Goal: Task Accomplishment & Management: Use online tool/utility

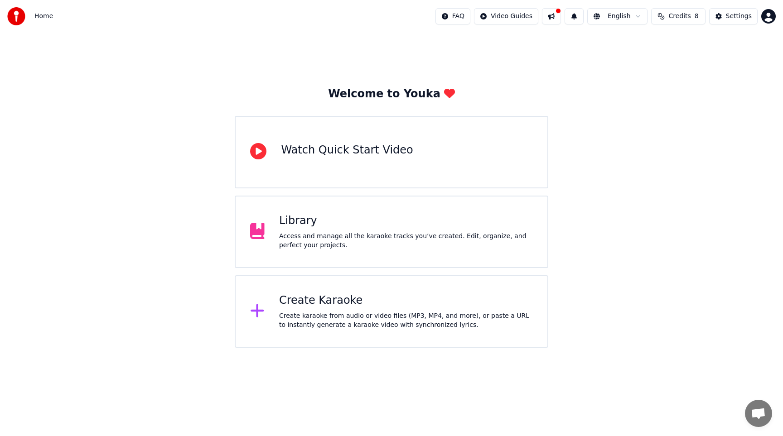
click at [398, 299] on div "Create Karaoke" at bounding box center [406, 300] width 254 height 14
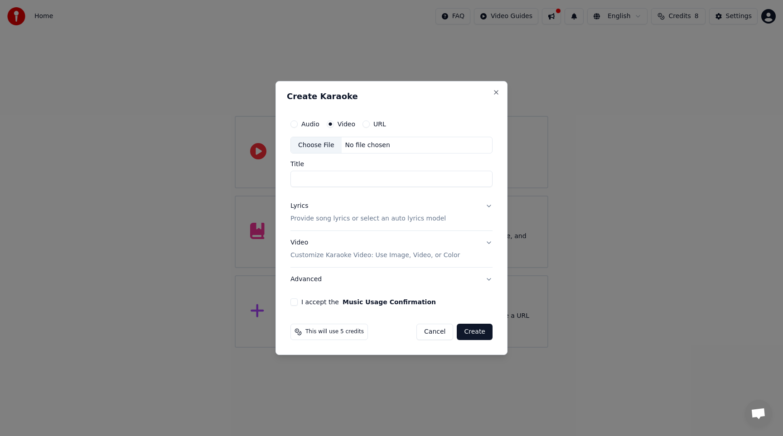
click at [363, 124] on button "URL" at bounding box center [365, 123] width 7 height 7
click at [364, 143] on input "text" at bounding box center [391, 145] width 202 height 18
paste input "**********"
type input "**********"
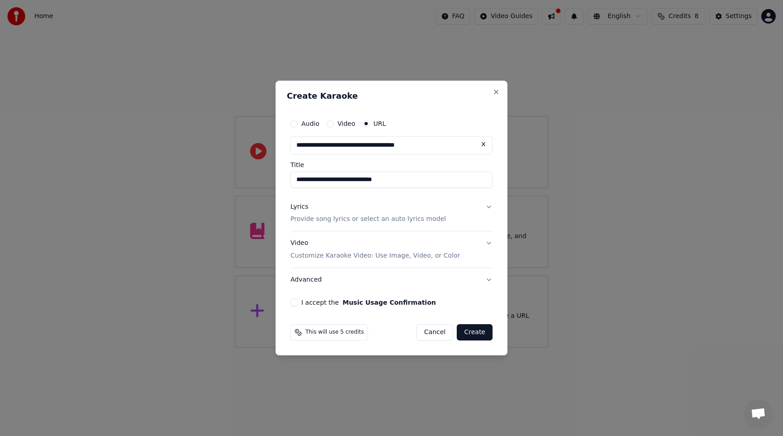
type input "**********"
click at [489, 208] on button "Lyrics Provide song lyrics or select an auto lyrics model" at bounding box center [391, 213] width 202 height 36
type input "**********"
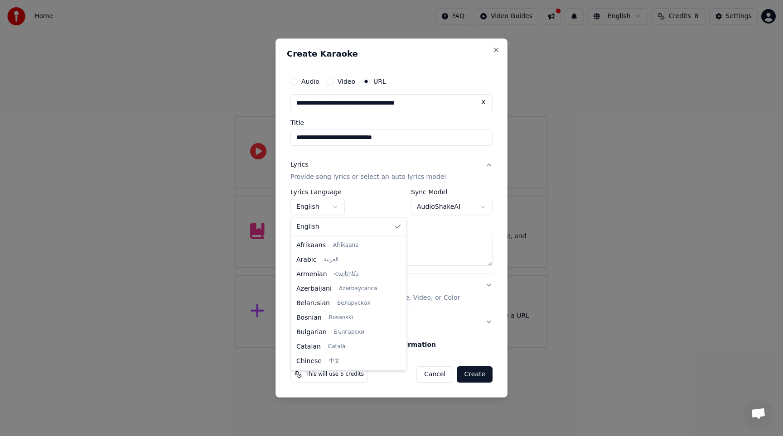
click at [333, 208] on body "**********" at bounding box center [391, 174] width 783 height 348
select select "**"
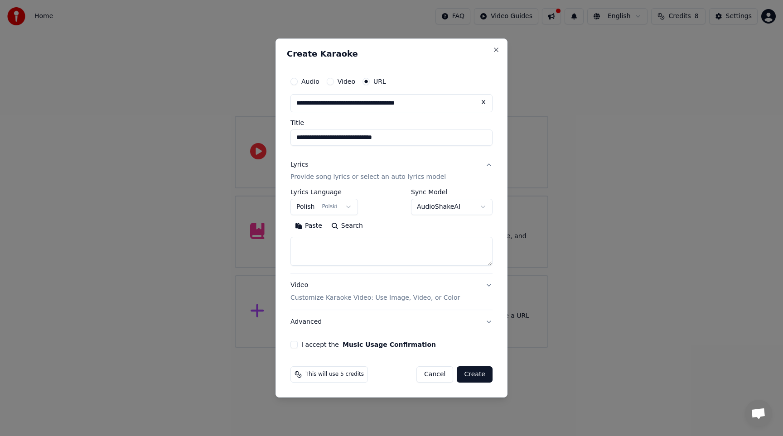
click at [349, 241] on textarea at bounding box center [391, 251] width 202 height 29
paste textarea "**********"
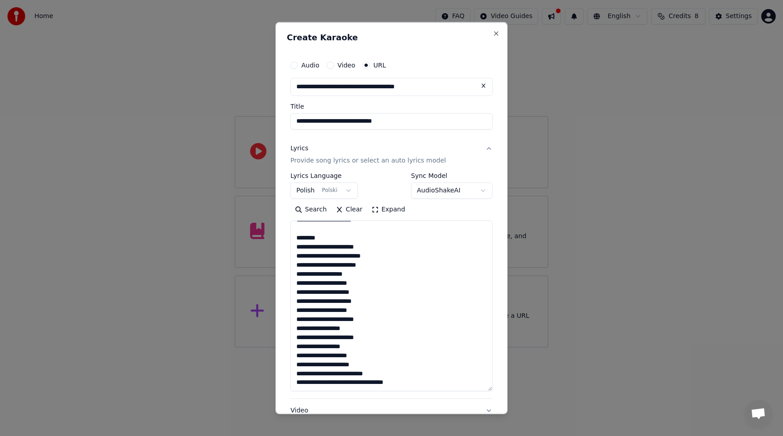
scroll to position [415, 0]
drag, startPoint x: 489, startPoint y: 264, endPoint x: 500, endPoint y: 391, distance: 127.3
click at [500, 391] on div "**********" at bounding box center [391, 218] width 232 height 393
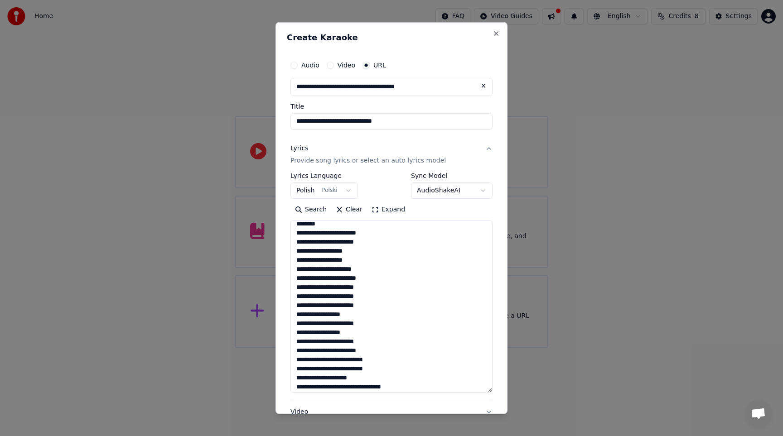
scroll to position [80, 0]
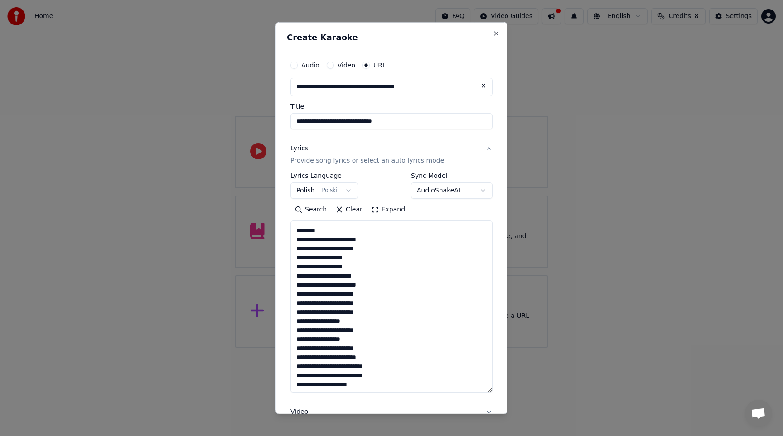
drag, startPoint x: 296, startPoint y: 229, endPoint x: 359, endPoint y: 229, distance: 62.5
click at [359, 229] on textarea at bounding box center [391, 307] width 202 height 172
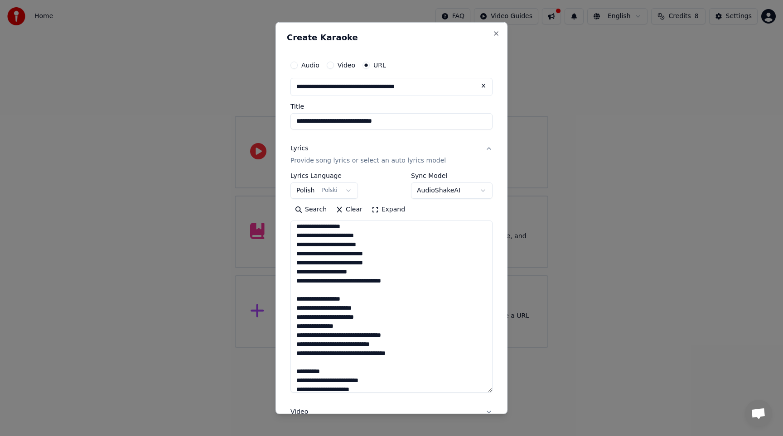
scroll to position [203, 0]
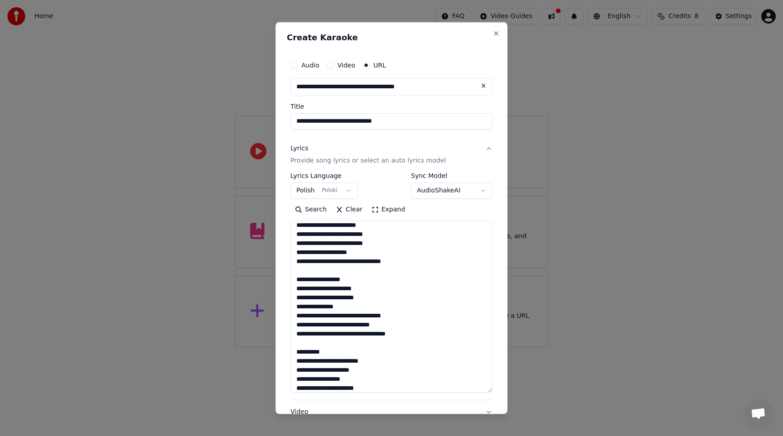
drag, startPoint x: 295, startPoint y: 252, endPoint x: 409, endPoint y: 260, distance: 114.4
click at [409, 260] on textarea at bounding box center [391, 307] width 202 height 172
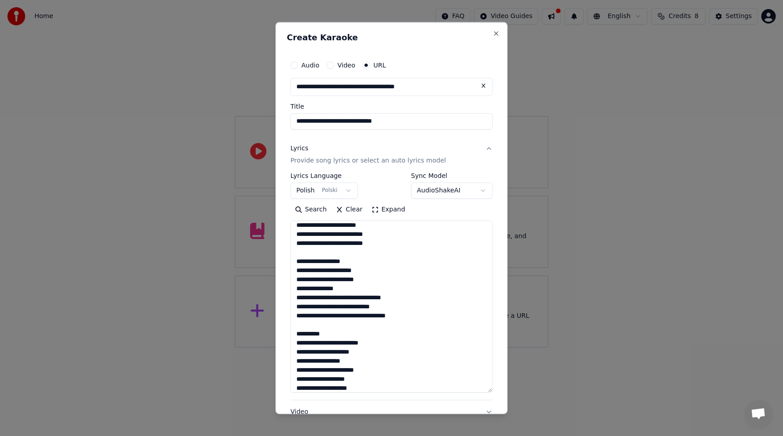
drag, startPoint x: 295, startPoint y: 261, endPoint x: 454, endPoint y: 318, distance: 168.5
click at [454, 318] on textarea at bounding box center [391, 307] width 202 height 172
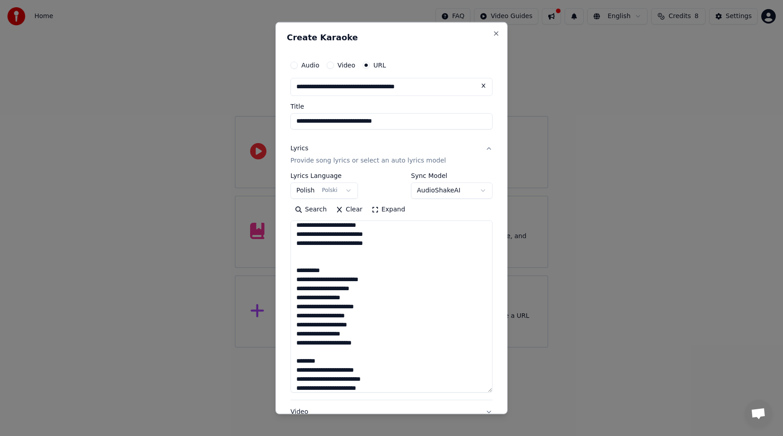
drag, startPoint x: 294, startPoint y: 269, endPoint x: 355, endPoint y: 269, distance: 60.7
click at [355, 269] on textarea at bounding box center [391, 307] width 202 height 172
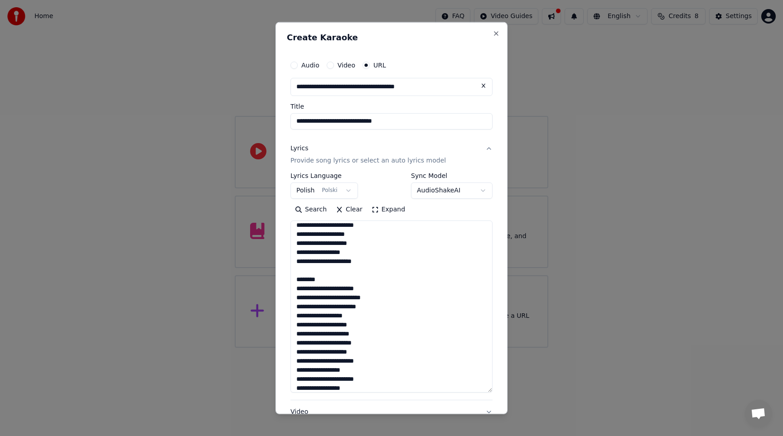
scroll to position [276, 0]
drag, startPoint x: 295, startPoint y: 270, endPoint x: 355, endPoint y: 269, distance: 60.7
click at [355, 269] on textarea at bounding box center [391, 307] width 202 height 172
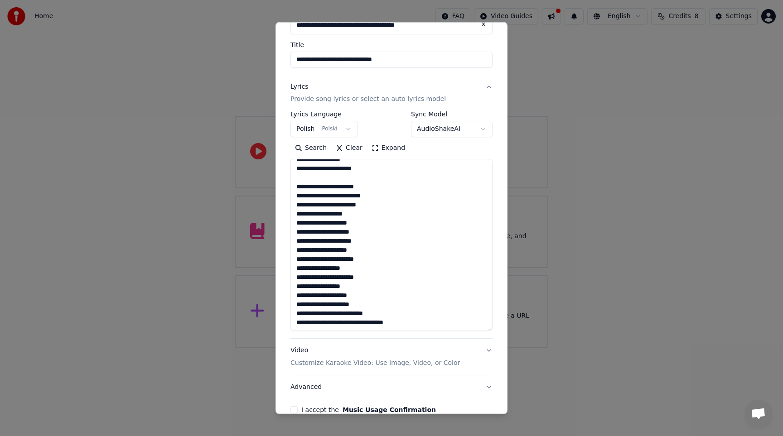
scroll to position [110, 0]
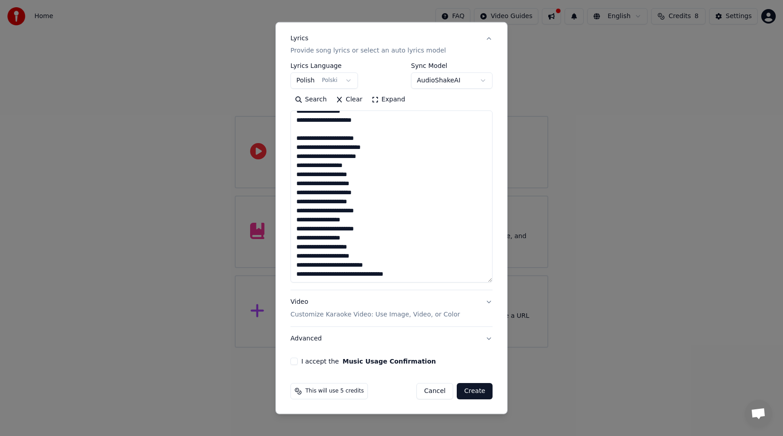
type textarea "**********"
click at [293, 360] on button "I accept the Music Usage Confirmation" at bounding box center [293, 361] width 7 height 7
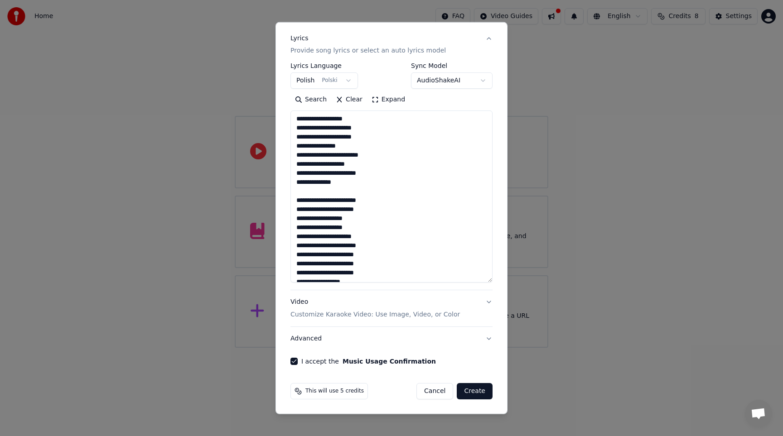
click at [476, 390] on button "Create" at bounding box center [474, 391] width 36 height 16
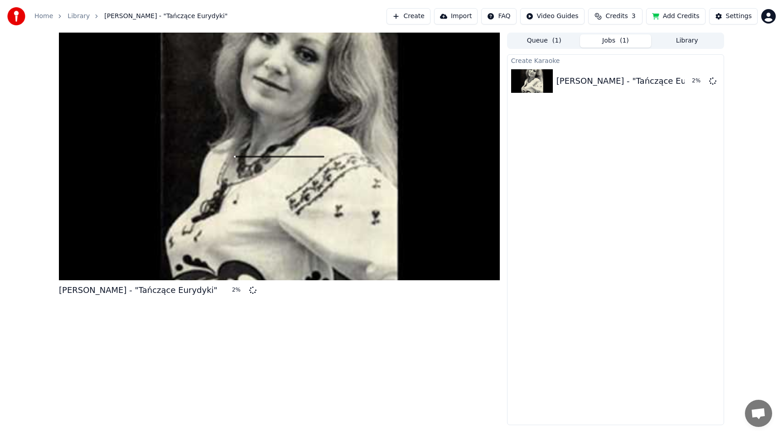
click at [623, 18] on span "Credits" at bounding box center [616, 16] width 22 height 9
click at [730, 199] on div "[PERSON_NAME] - "Tańczące Eurydyki" 5 % Queue ( 1 ) Jobs ( 1 ) Library Create K…" at bounding box center [391, 229] width 679 height 393
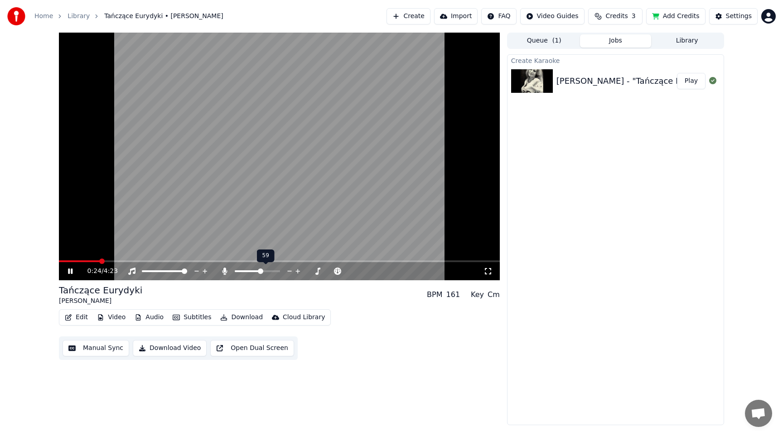
click at [261, 272] on span at bounding box center [260, 271] width 5 height 5
click at [82, 261] on span at bounding box center [71, 261] width 24 height 2
click at [242, 270] on span at bounding box center [243, 271] width 5 height 5
click at [537, 204] on div "Create Karaoke [PERSON_NAME] - "Tańczące Eurydyki" Play" at bounding box center [615, 239] width 217 height 371
click at [235, 272] on span at bounding box center [237, 271] width 5 height 5
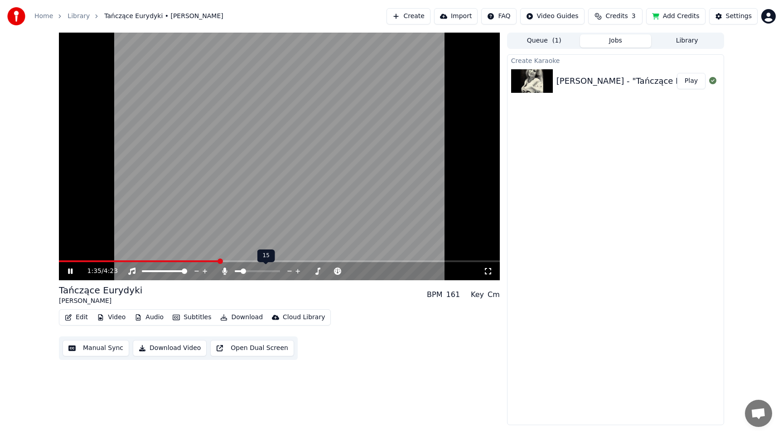
click at [241, 270] on span at bounding box center [242, 271] width 5 height 5
click at [526, 175] on div "Create Karaoke [PERSON_NAME] - "Tańczące Eurydyki" Play" at bounding box center [615, 239] width 217 height 371
click at [70, 271] on icon at bounding box center [76, 271] width 21 height 7
click at [94, 347] on button "Manual Sync" at bounding box center [95, 348] width 67 height 16
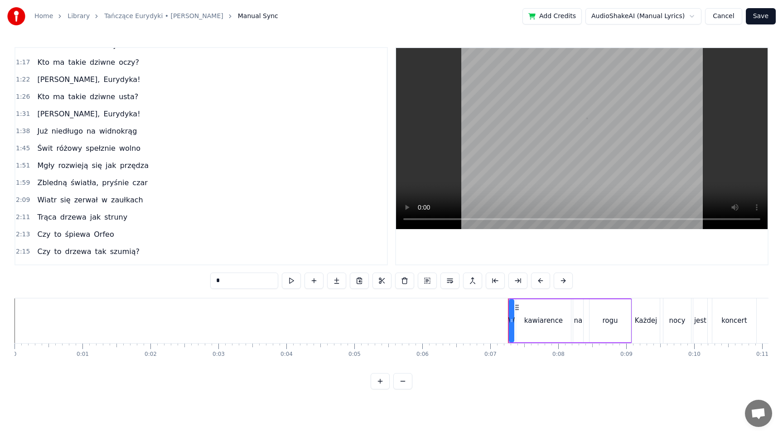
scroll to position [311, 0]
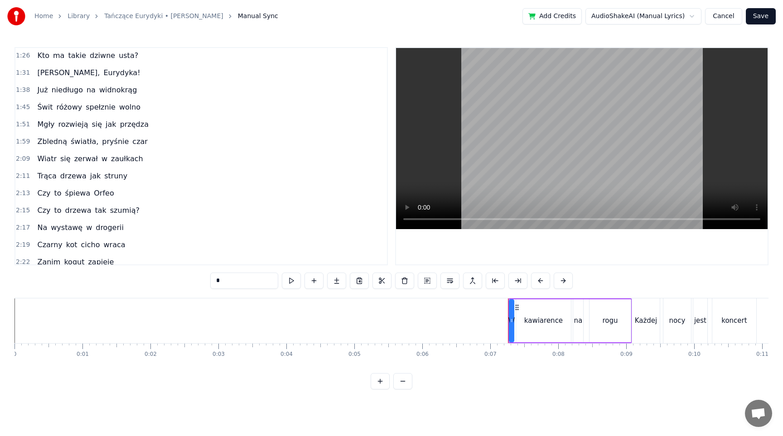
click at [39, 89] on span "Już" at bounding box center [42, 90] width 12 height 10
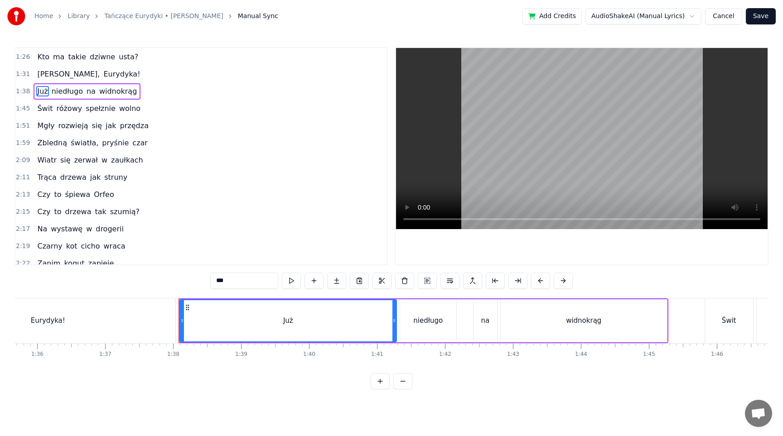
scroll to position [0, 6617]
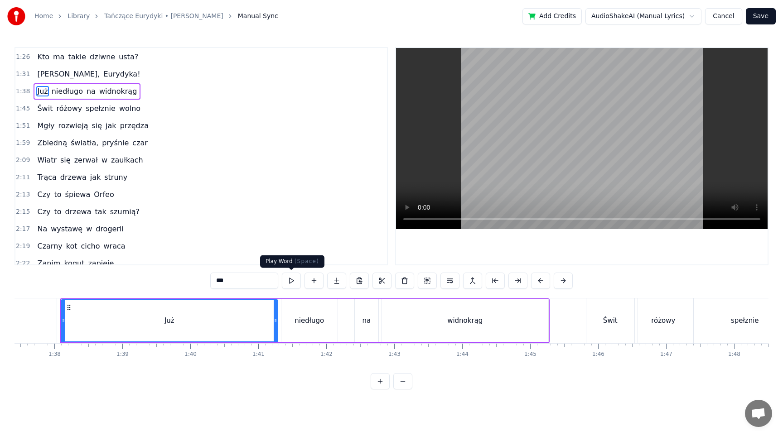
click at [293, 280] on button at bounding box center [291, 281] width 19 height 16
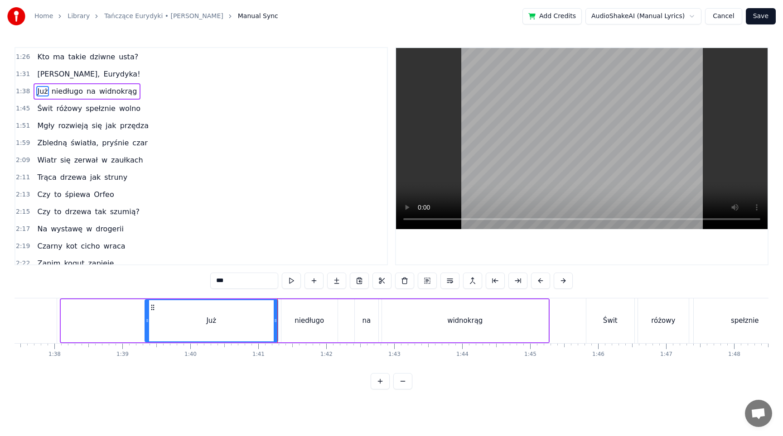
drag, startPoint x: 63, startPoint y: 316, endPoint x: 148, endPoint y: 310, distance: 84.4
click at [148, 310] on div at bounding box center [147, 320] width 4 height 41
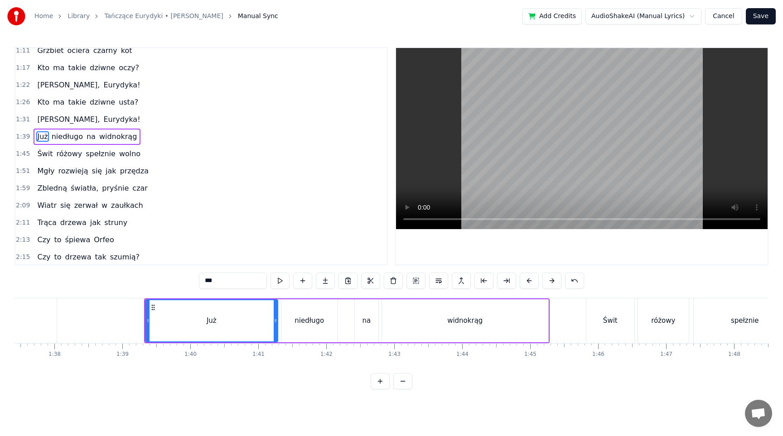
scroll to position [245, 0]
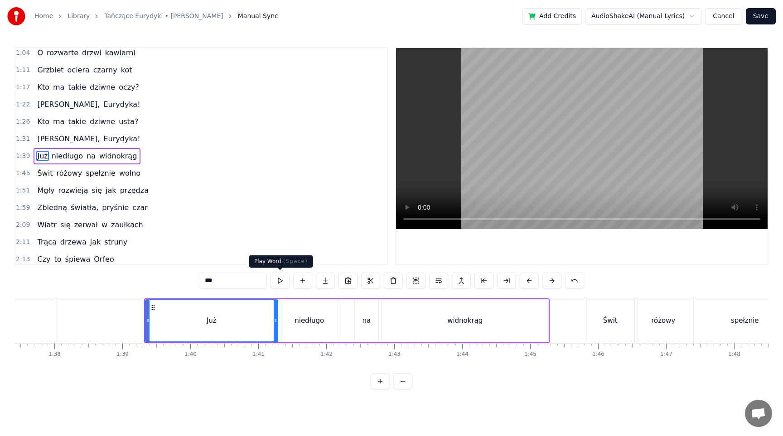
click at [276, 282] on button at bounding box center [279, 281] width 19 height 16
drag, startPoint x: 147, startPoint y: 319, endPoint x: 153, endPoint y: 319, distance: 6.3
click at [153, 319] on icon at bounding box center [155, 320] width 4 height 7
click at [278, 275] on button at bounding box center [279, 281] width 19 height 16
click at [102, 141] on span "Eurydyka!" at bounding box center [121, 139] width 38 height 10
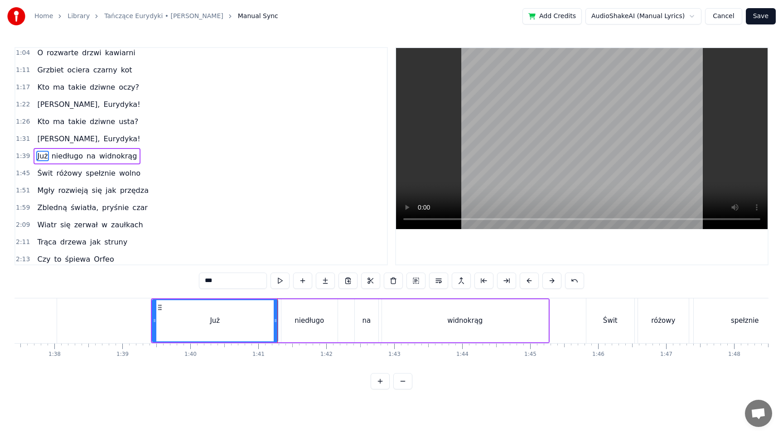
type input "*********"
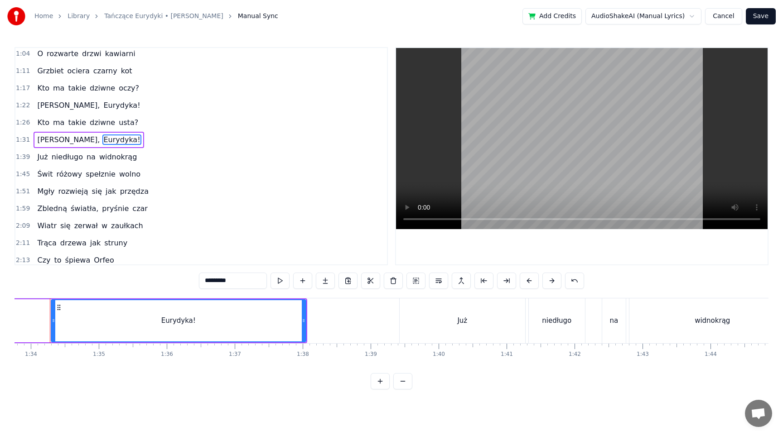
scroll to position [0, 6359]
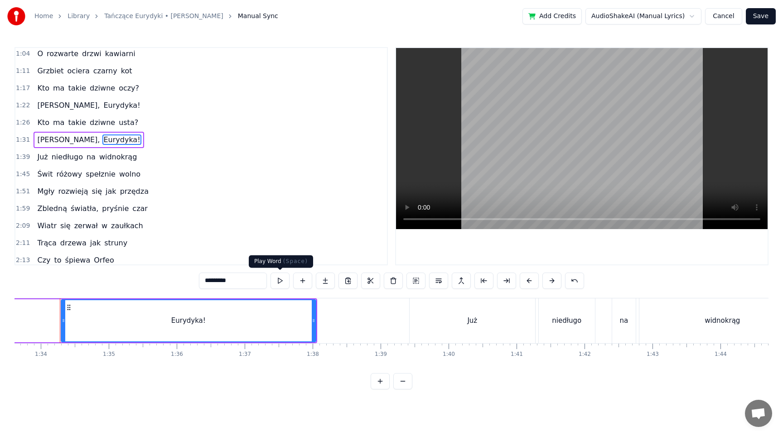
click at [278, 282] on button at bounding box center [279, 281] width 19 height 16
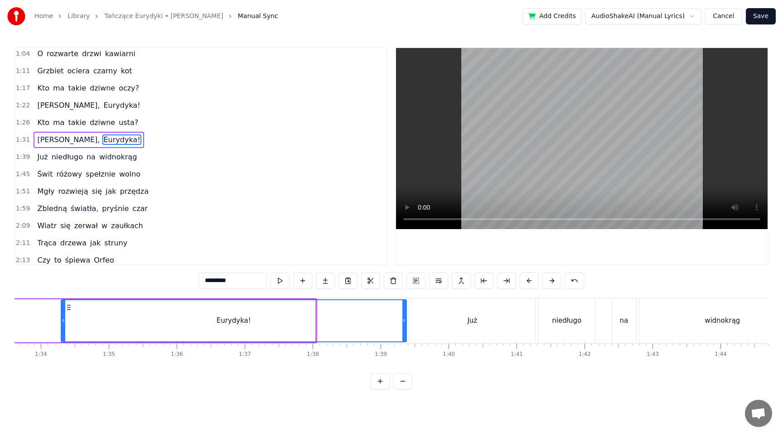
drag, startPoint x: 313, startPoint y: 322, endPoint x: 404, endPoint y: 318, distance: 90.7
click at [404, 318] on icon at bounding box center [404, 320] width 4 height 7
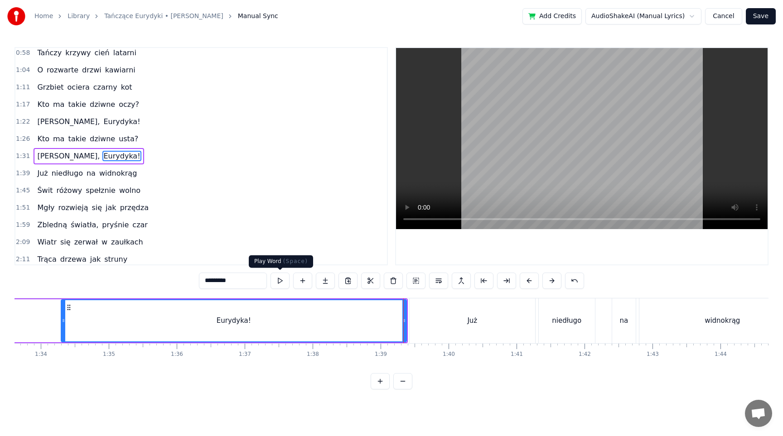
click at [280, 285] on button at bounding box center [279, 281] width 19 height 16
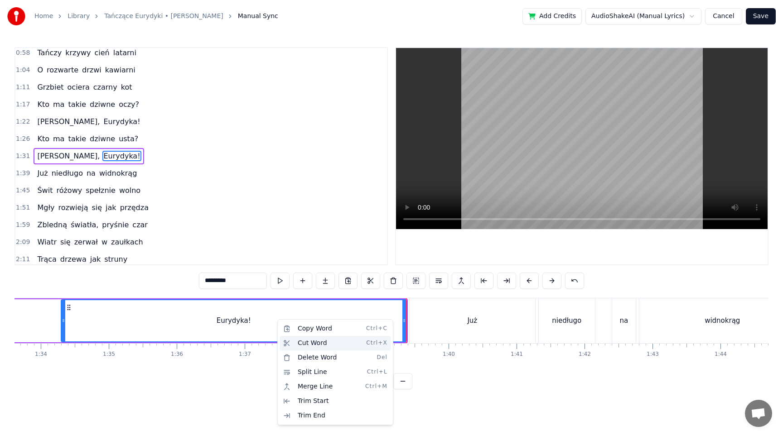
click at [310, 343] on div "Cut Word Ctrl+X" at bounding box center [334, 343] width 111 height 14
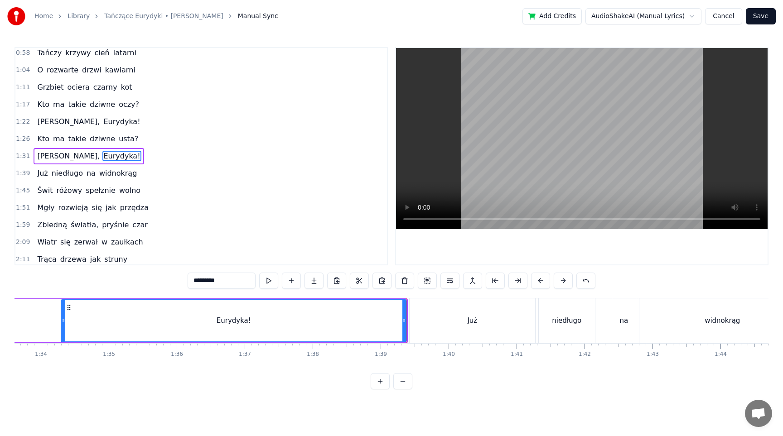
click at [68, 307] on icon at bounding box center [68, 307] width 7 height 7
click at [243, 284] on input "*********" at bounding box center [221, 281] width 68 height 16
click at [313, 280] on button at bounding box center [313, 281] width 19 height 16
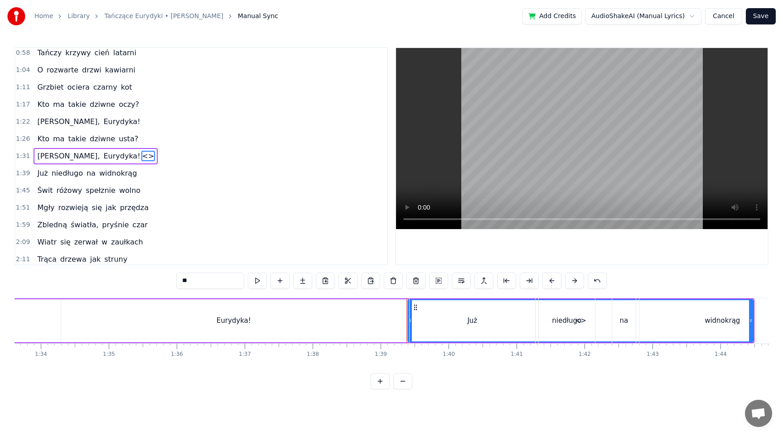
click at [206, 280] on input "**" at bounding box center [210, 281] width 68 height 16
click at [365, 317] on div "Eurydyka!" at bounding box center [233, 320] width 345 height 43
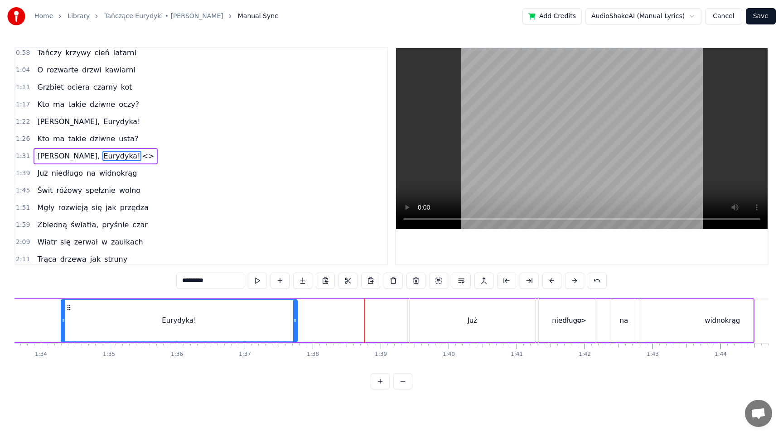
drag, startPoint x: 405, startPoint y: 317, endPoint x: 289, endPoint y: 320, distance: 115.5
click at [293, 320] on icon at bounding box center [295, 320] width 4 height 7
click at [201, 281] on input "*********" at bounding box center [210, 281] width 68 height 16
click at [457, 325] on div "Już" at bounding box center [471, 320] width 125 height 45
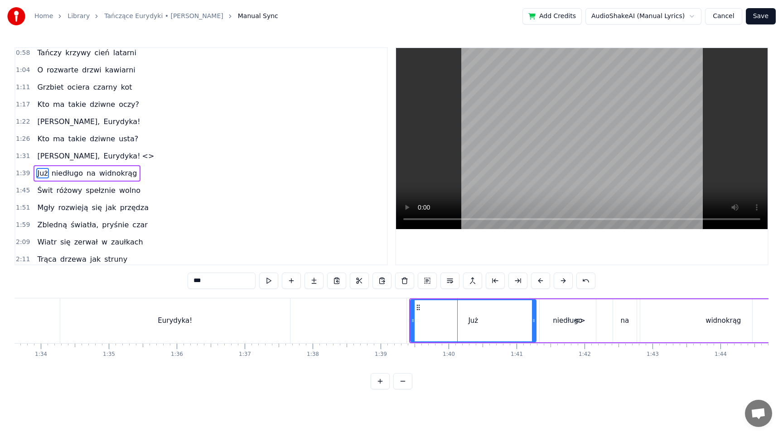
scroll to position [245, 0]
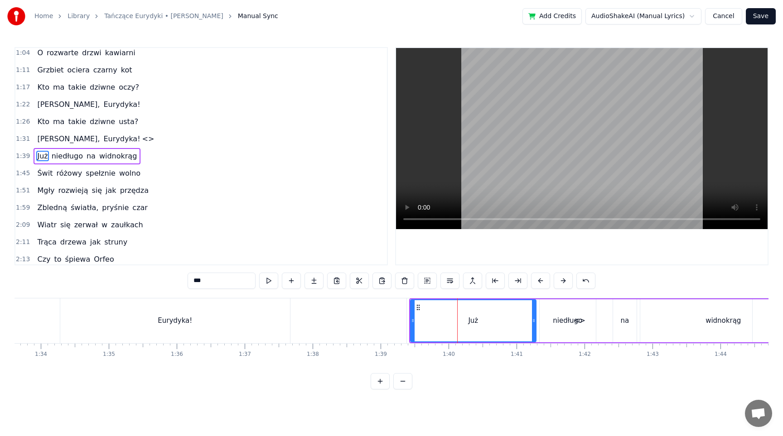
click at [199, 324] on div "Eurydyka!" at bounding box center [175, 320] width 230 height 45
type input "*********"
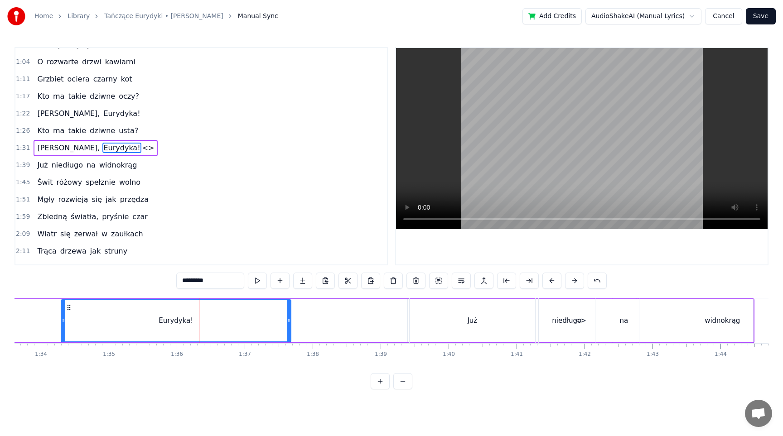
scroll to position [227, 0]
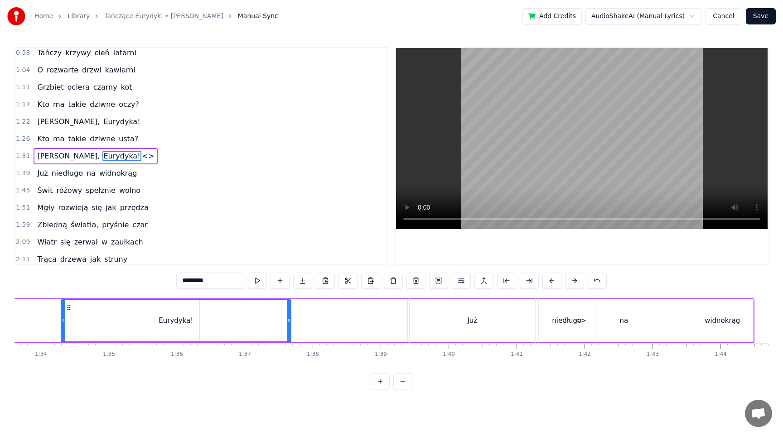
drag, startPoint x: 202, startPoint y: 318, endPoint x: 255, endPoint y: 317, distance: 53.0
click at [255, 318] on div "Eurydyka!" at bounding box center [176, 320] width 229 height 41
click at [298, 282] on button at bounding box center [302, 281] width 19 height 16
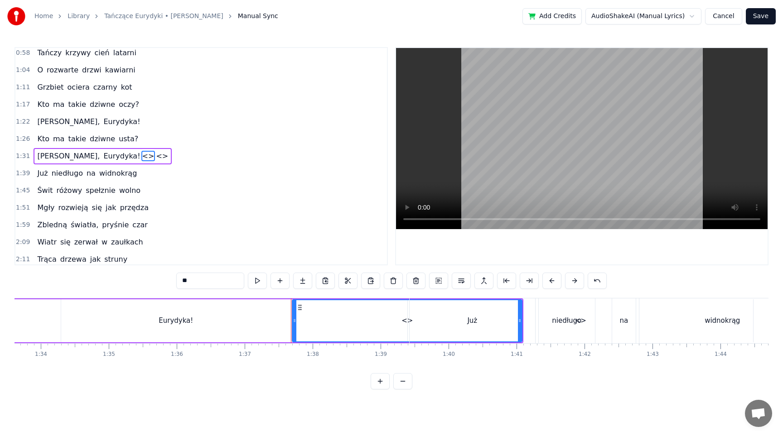
click at [155, 158] on span "<>" at bounding box center [162, 156] width 14 height 10
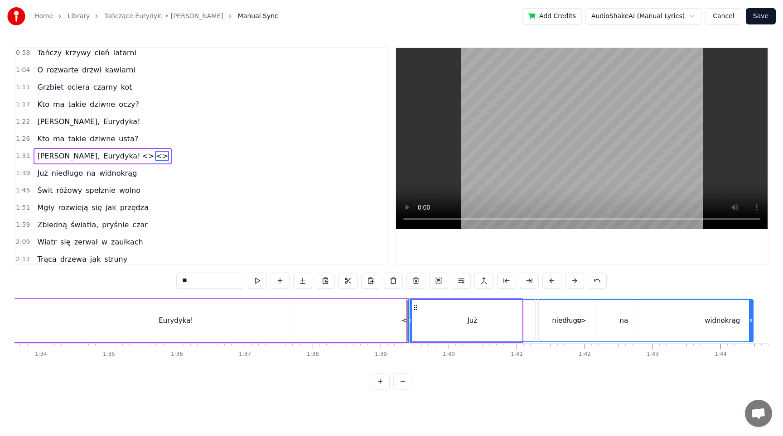
click at [211, 322] on div "Eurydyka!" at bounding box center [176, 320] width 230 height 43
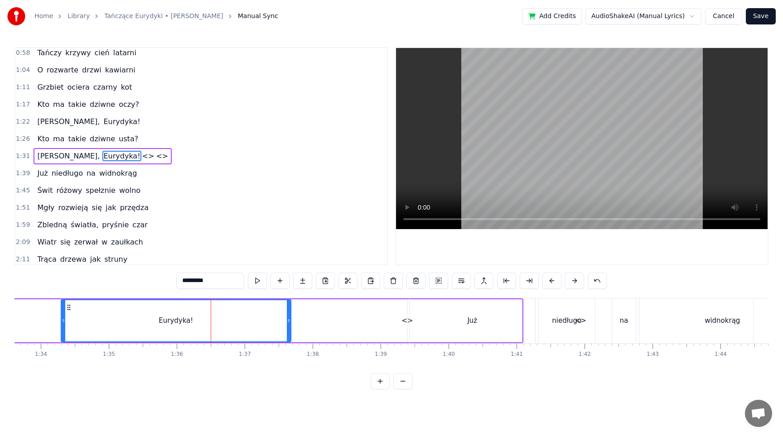
click at [141, 157] on span "<>" at bounding box center [148, 156] width 14 height 10
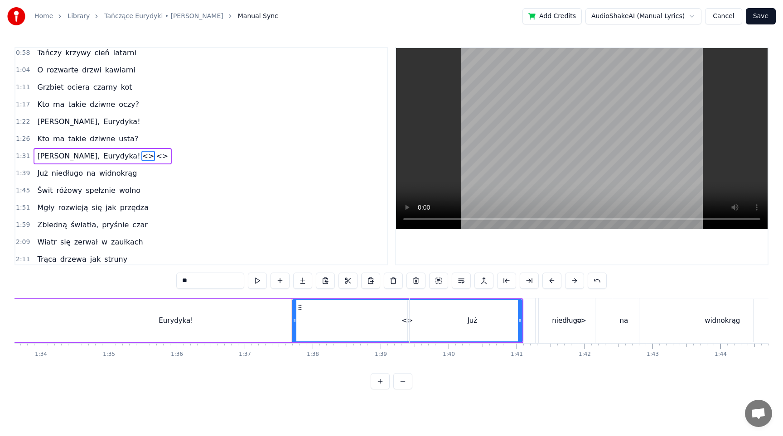
drag, startPoint x: 519, startPoint y: 320, endPoint x: 420, endPoint y: 322, distance: 99.2
click at [420, 322] on div "Już" at bounding box center [471, 320] width 125 height 45
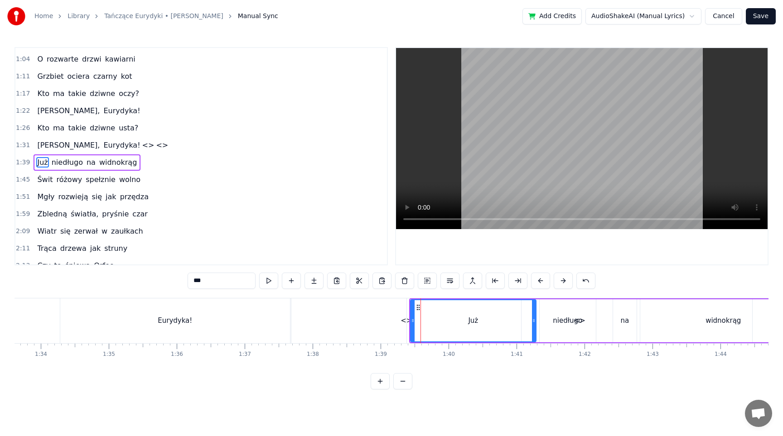
scroll to position [245, 0]
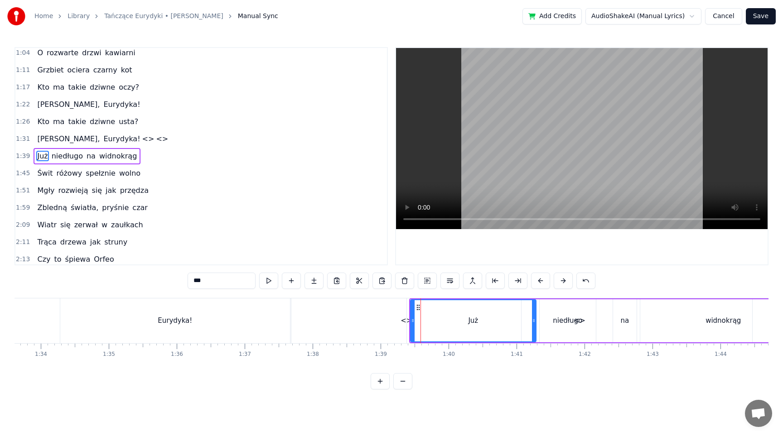
click at [338, 317] on div "<>" at bounding box center [406, 320] width 230 height 45
type input "**"
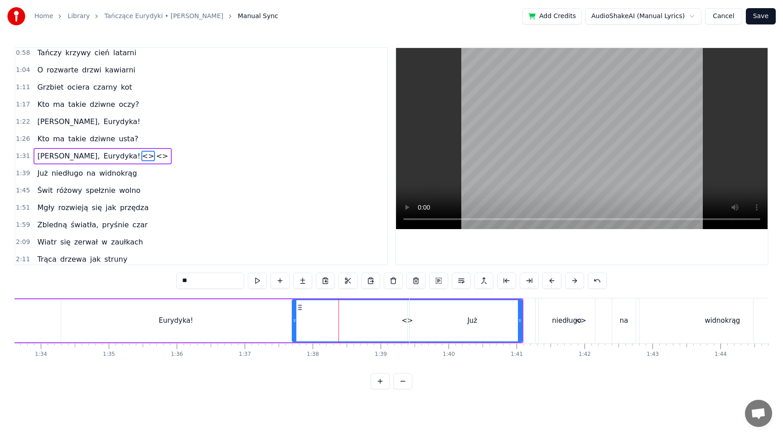
click at [301, 307] on circle at bounding box center [301, 307] width 0 height 0
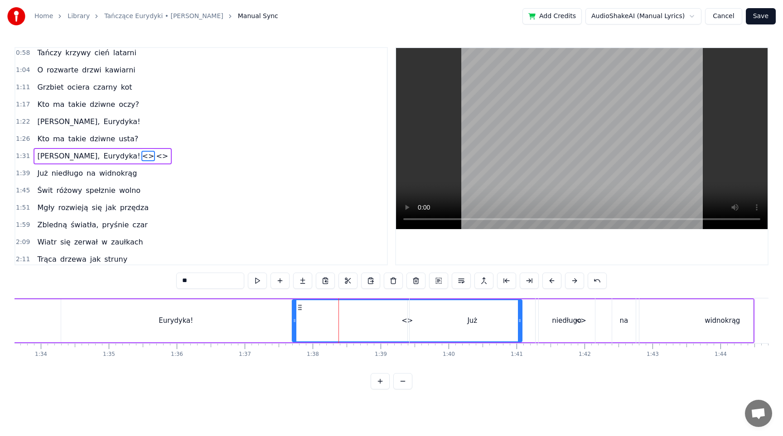
click at [730, 21] on button "Cancel" at bounding box center [723, 16] width 37 height 16
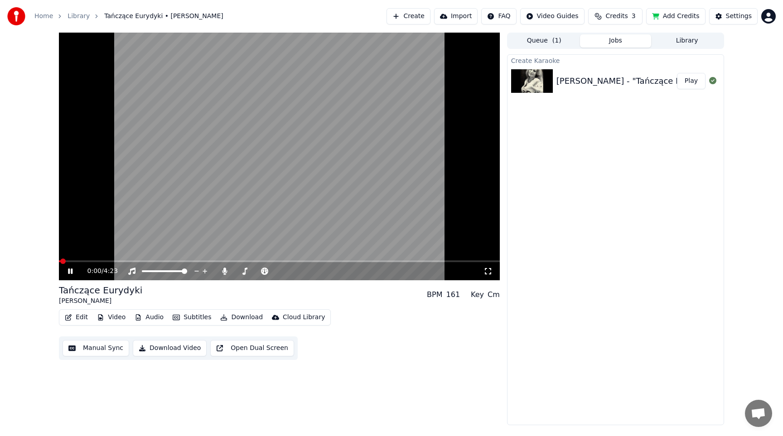
click at [93, 348] on button "Manual Sync" at bounding box center [95, 348] width 67 height 16
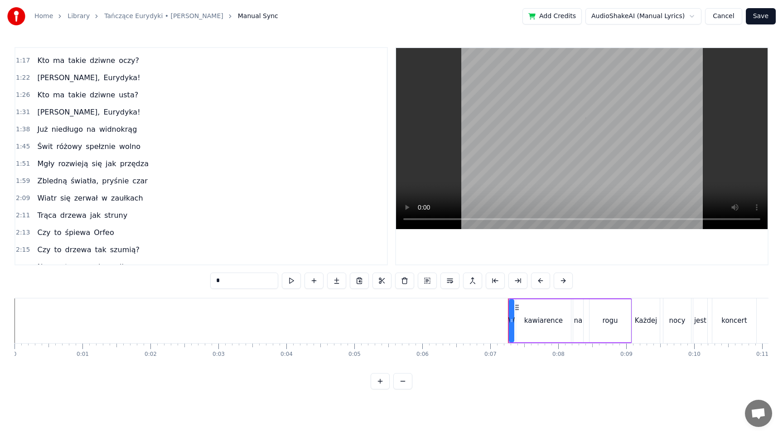
scroll to position [272, 0]
click at [41, 132] on span "Już" at bounding box center [42, 128] width 12 height 10
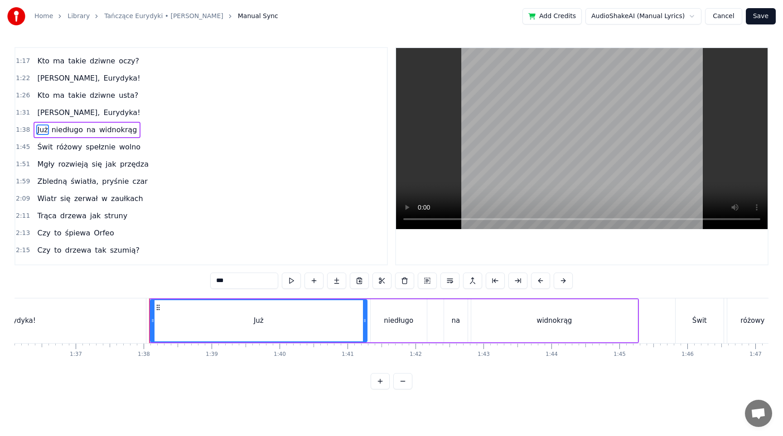
scroll to position [0, 6617]
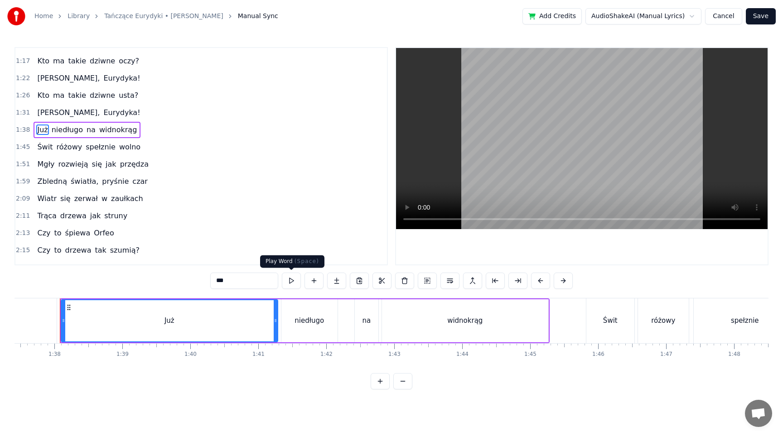
click at [289, 278] on button at bounding box center [291, 281] width 19 height 16
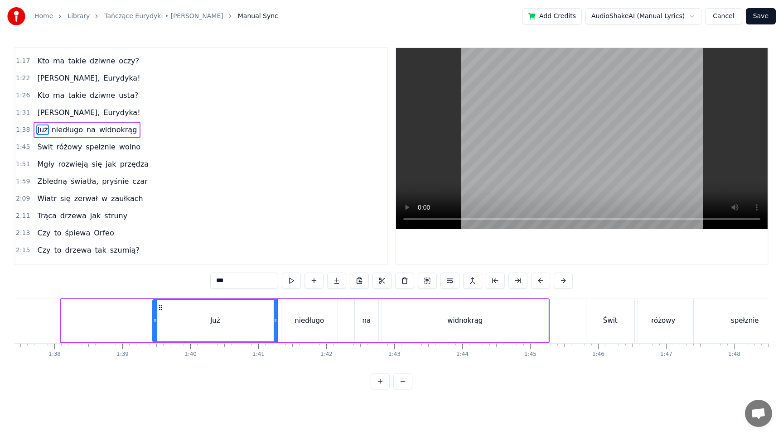
drag, startPoint x: 64, startPoint y: 314, endPoint x: 155, endPoint y: 309, distance: 91.6
click at [155, 309] on div at bounding box center [155, 320] width 4 height 41
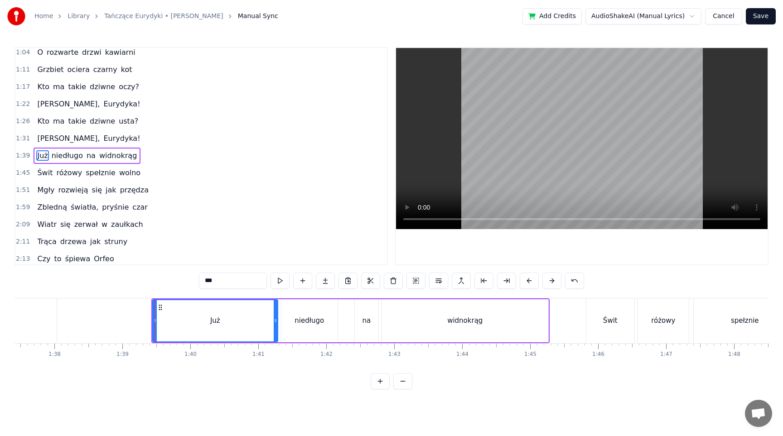
scroll to position [245, 0]
click at [278, 283] on button at bounding box center [279, 281] width 19 height 16
drag, startPoint x: 153, startPoint y: 316, endPoint x: 163, endPoint y: 316, distance: 9.5
click at [163, 316] on div at bounding box center [165, 320] width 4 height 41
click at [275, 279] on button at bounding box center [279, 281] width 19 height 16
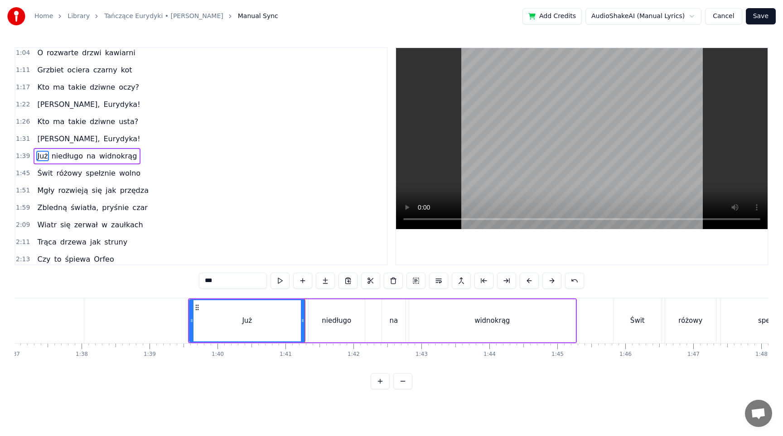
scroll to position [0, 6588]
click at [276, 283] on button at bounding box center [279, 281] width 19 height 16
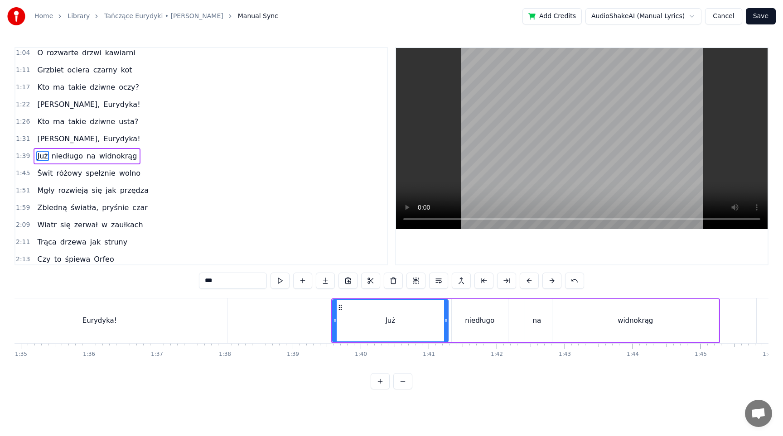
scroll to position [0, 6421]
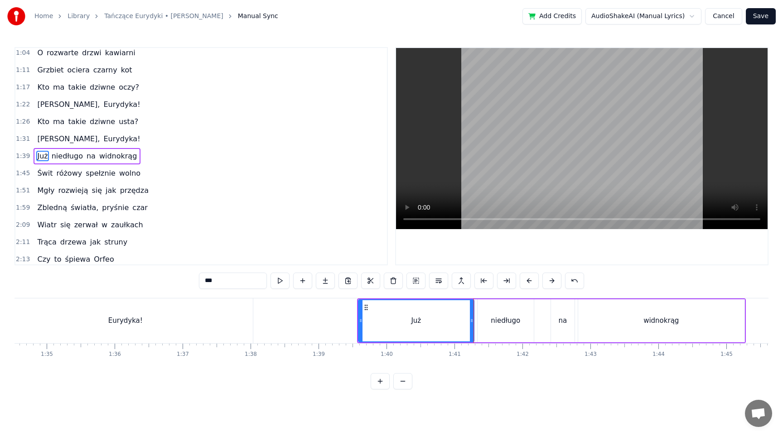
click at [146, 317] on div "Eurydyka!" at bounding box center [125, 320] width 254 height 45
type input "*********"
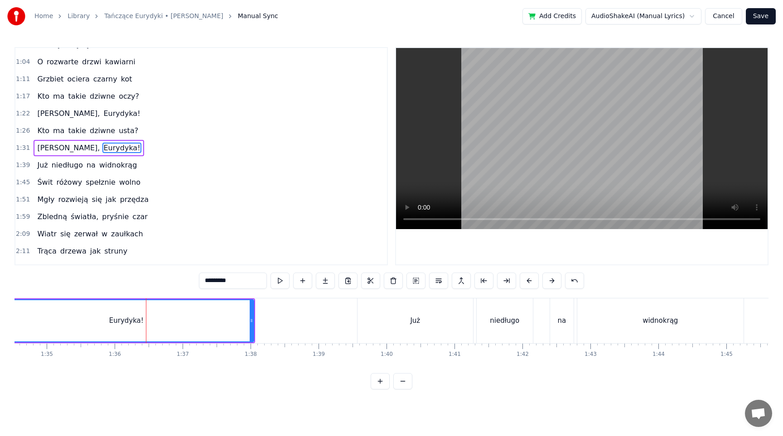
scroll to position [227, 0]
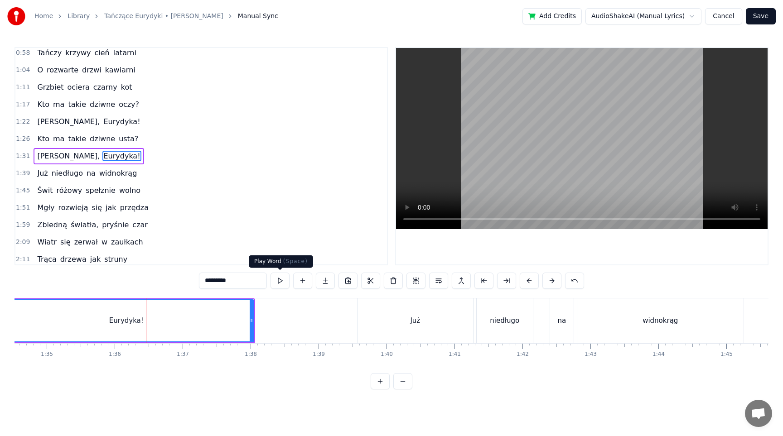
click at [274, 280] on button at bounding box center [279, 281] width 19 height 16
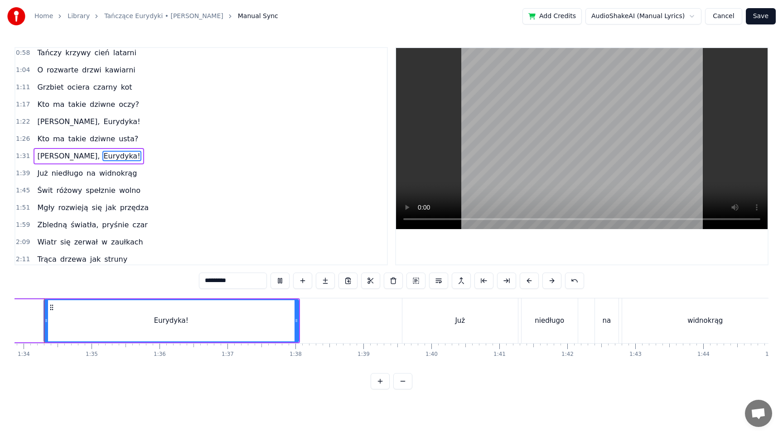
scroll to position [0, 6359]
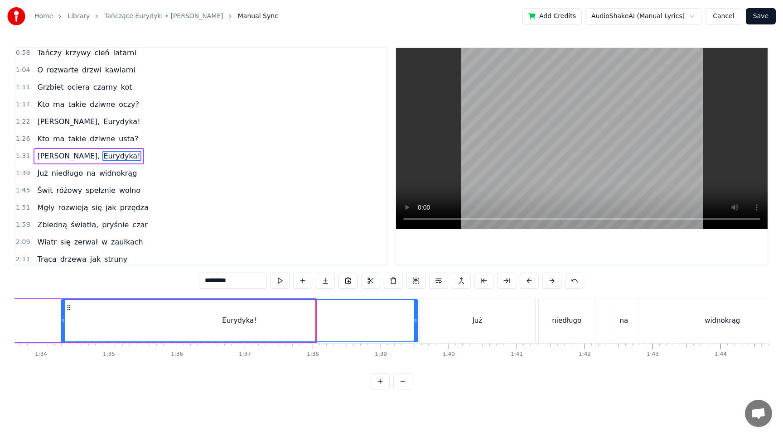
drag, startPoint x: 314, startPoint y: 314, endPoint x: 416, endPoint y: 307, distance: 102.1
click at [416, 307] on div at bounding box center [415, 320] width 4 height 41
click at [36, 183] on div "Świt różowy spełznie wolno" at bounding box center [89, 190] width 110 height 16
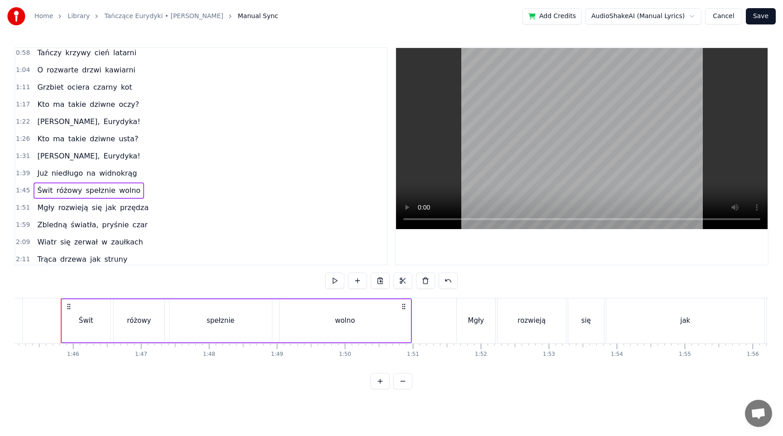
scroll to position [0, 7143]
click at [330, 280] on button at bounding box center [334, 281] width 19 height 16
click at [472, 316] on div "Mgły" at bounding box center [474, 321] width 16 height 10
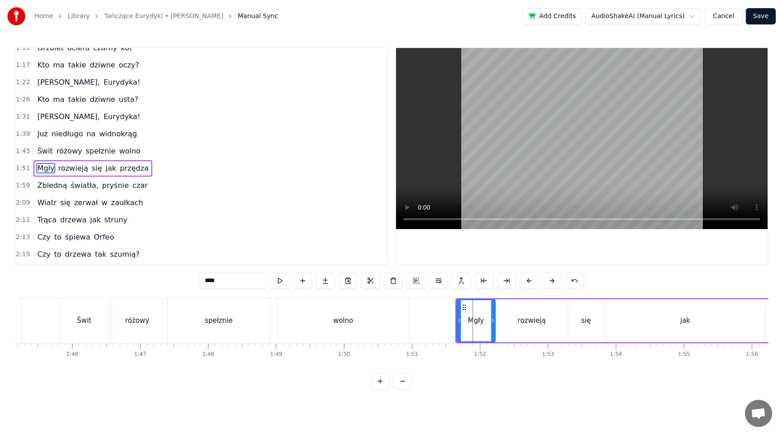
scroll to position [279, 0]
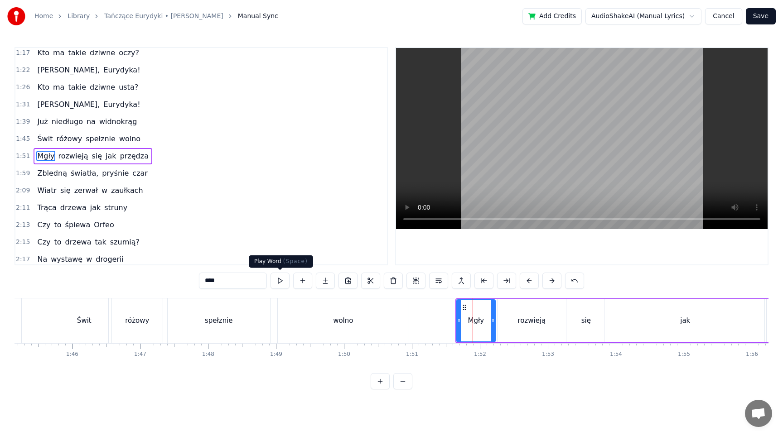
click at [275, 277] on button at bounding box center [279, 281] width 19 height 16
drag, startPoint x: 457, startPoint y: 317, endPoint x: 450, endPoint y: 318, distance: 7.3
click at [450, 318] on icon at bounding box center [452, 320] width 4 height 7
click at [284, 282] on button at bounding box center [279, 281] width 19 height 16
click at [763, 18] on button "Save" at bounding box center [760, 16] width 30 height 16
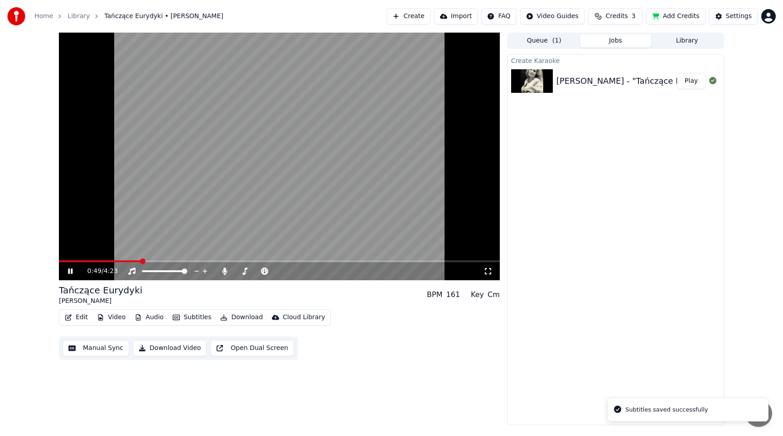
click at [141, 261] on span at bounding box center [279, 261] width 441 height 2
click at [71, 271] on icon at bounding box center [70, 271] width 5 height 5
click at [92, 346] on button "Manual Sync" at bounding box center [95, 348] width 67 height 16
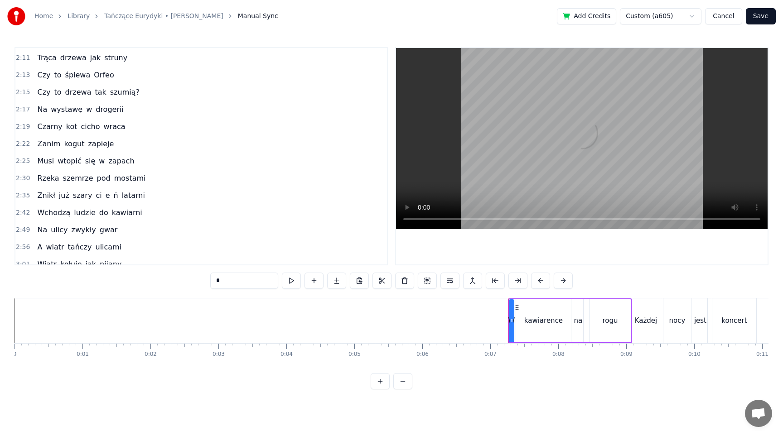
scroll to position [437, 0]
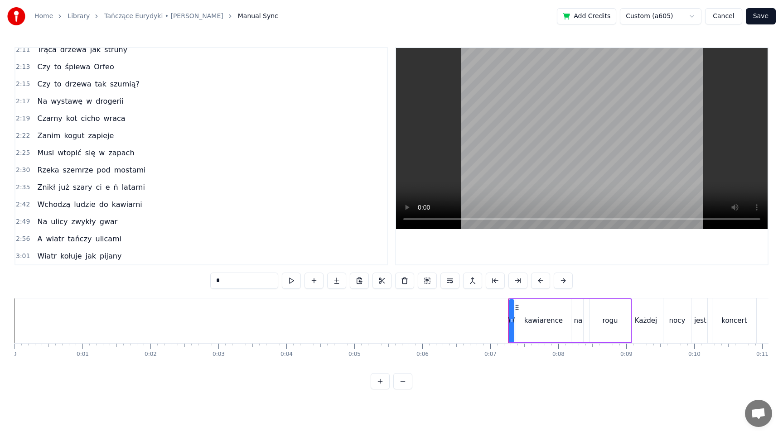
click at [95, 189] on span "ci" at bounding box center [99, 187] width 8 height 10
type input "**"
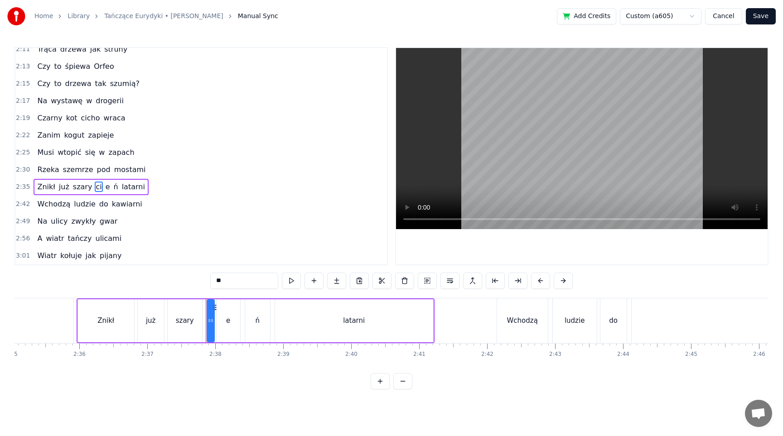
scroll to position [0, 10677]
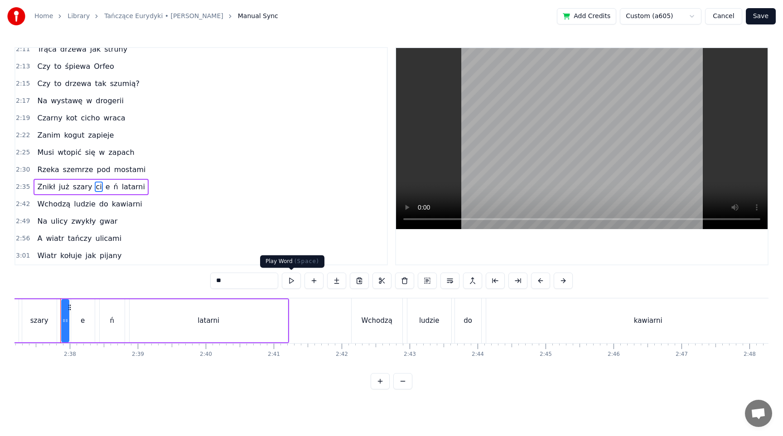
click at [293, 283] on button at bounding box center [291, 281] width 19 height 16
click at [82, 322] on div "е" at bounding box center [83, 321] width 4 height 10
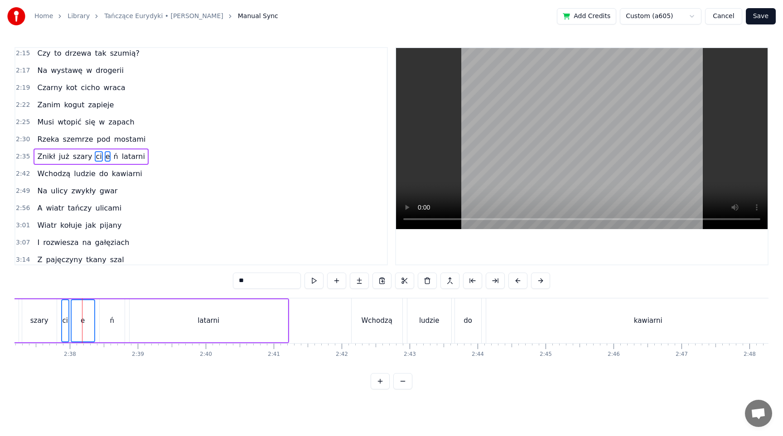
scroll to position [468, 0]
click at [110, 322] on div "ń" at bounding box center [112, 321] width 5 height 10
click at [380, 281] on button at bounding box center [381, 281] width 19 height 16
click at [83, 320] on div "е" at bounding box center [83, 321] width 4 height 10
click at [214, 283] on input "*" at bounding box center [233, 281] width 68 height 16
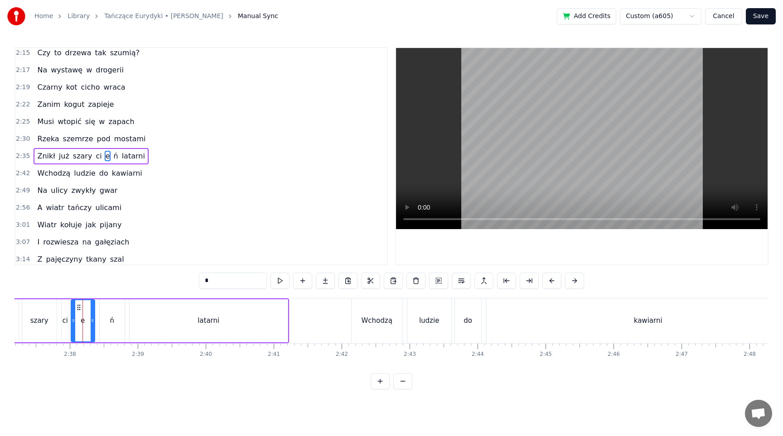
click at [115, 329] on div "ń" at bounding box center [112, 320] width 25 height 43
click at [204, 285] on input "*" at bounding box center [233, 281] width 68 height 16
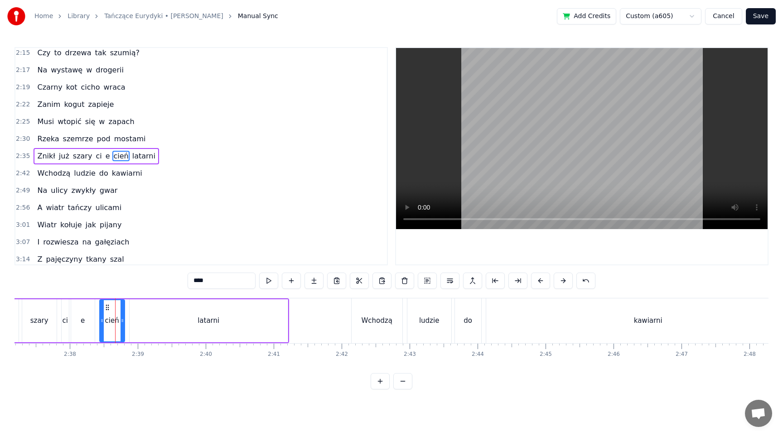
click at [64, 322] on div "ci" at bounding box center [64, 321] width 5 height 10
type input "****"
drag, startPoint x: 101, startPoint y: 318, endPoint x: 60, endPoint y: 318, distance: 40.3
click at [60, 318] on icon at bounding box center [62, 320] width 4 height 7
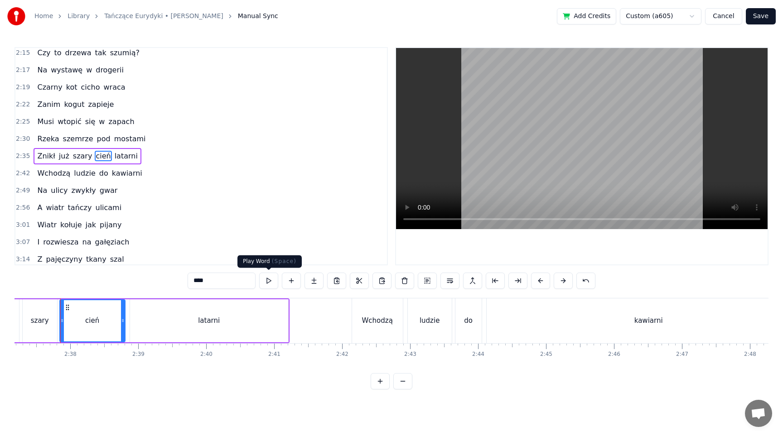
click at [265, 282] on button at bounding box center [268, 281] width 19 height 16
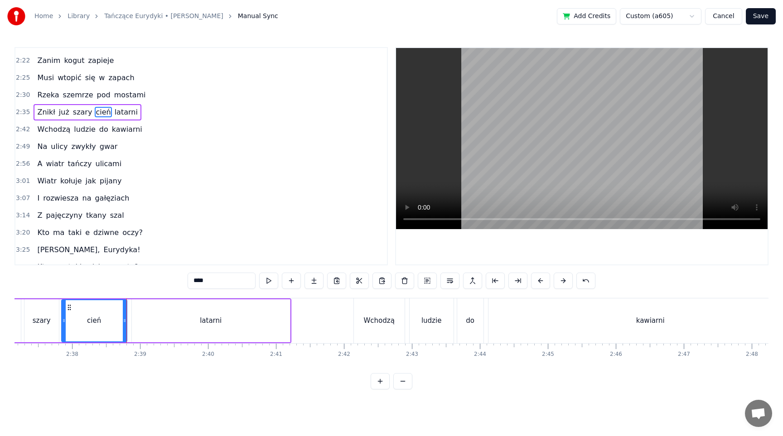
scroll to position [515, 0]
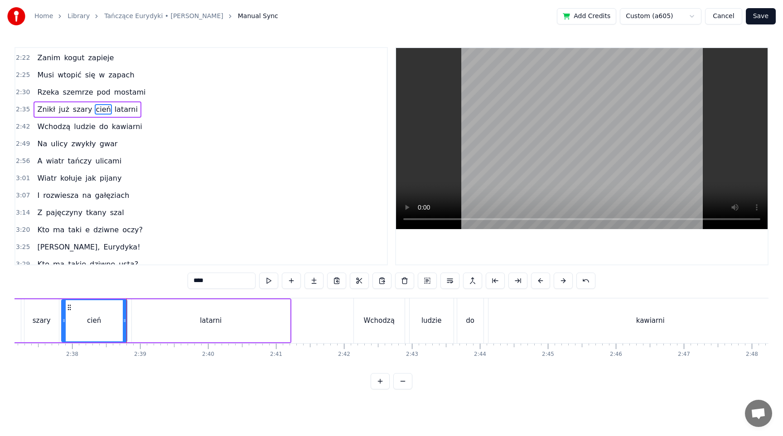
click at [766, 17] on button "Save" at bounding box center [760, 16] width 30 height 16
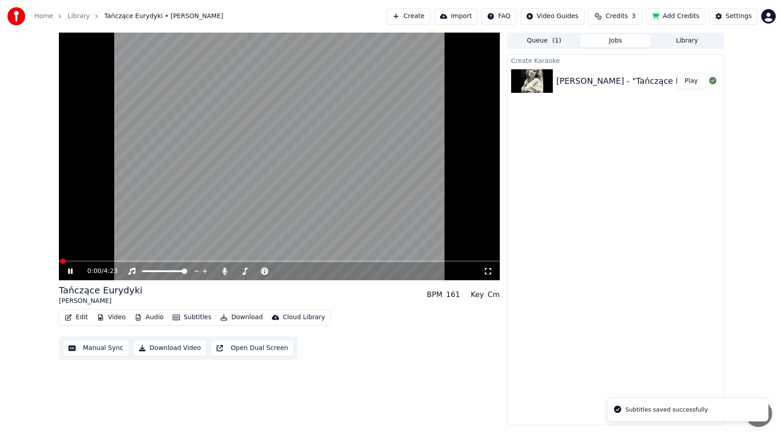
click at [368, 259] on video at bounding box center [279, 157] width 441 height 248
click at [369, 260] on video at bounding box center [279, 157] width 441 height 248
click at [370, 261] on span at bounding box center [279, 261] width 441 height 2
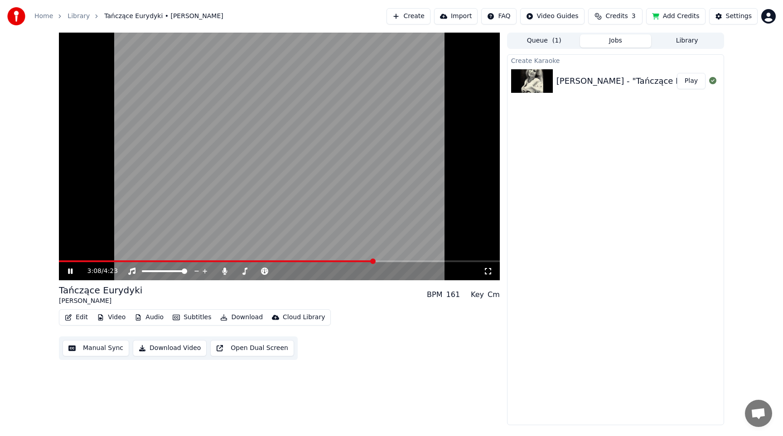
click at [344, 260] on video at bounding box center [279, 157] width 441 height 248
click at [335, 259] on video at bounding box center [279, 157] width 441 height 248
click at [342, 259] on video at bounding box center [279, 157] width 441 height 248
click at [341, 260] on span at bounding box center [217, 261] width 317 height 2
click at [423, 149] on video at bounding box center [279, 157] width 441 height 248
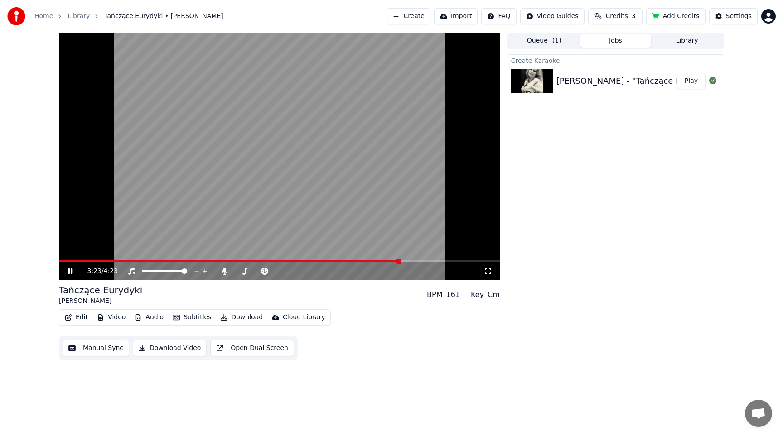
click at [452, 181] on video at bounding box center [279, 157] width 441 height 248
click at [88, 349] on button "Manual Sync" at bounding box center [95, 348] width 67 height 16
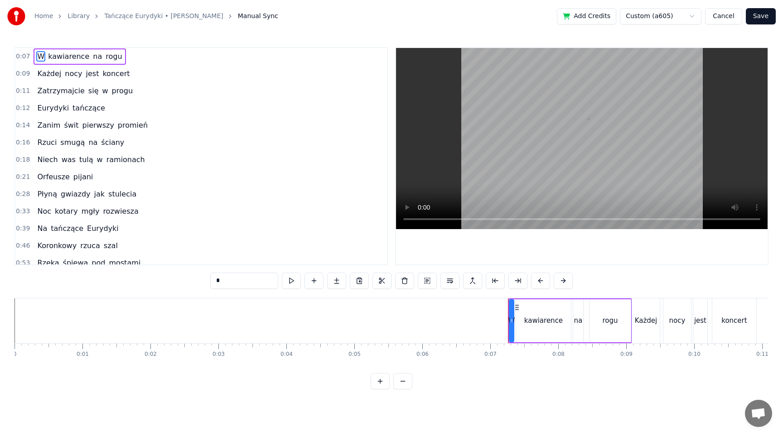
scroll to position [610, 0]
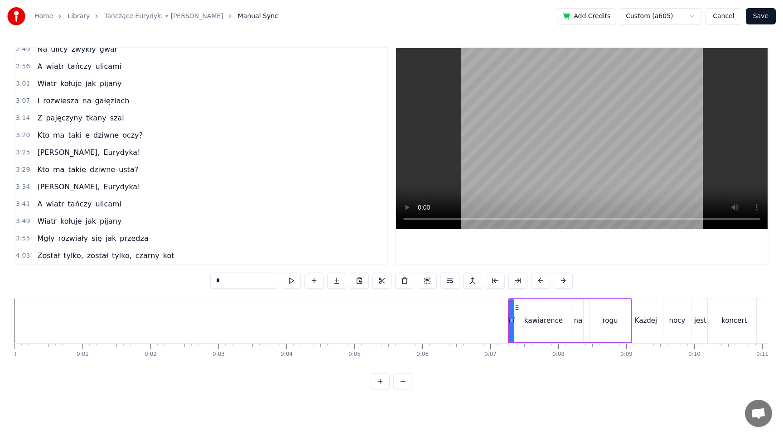
click at [71, 134] on span "taki" at bounding box center [74, 135] width 15 height 10
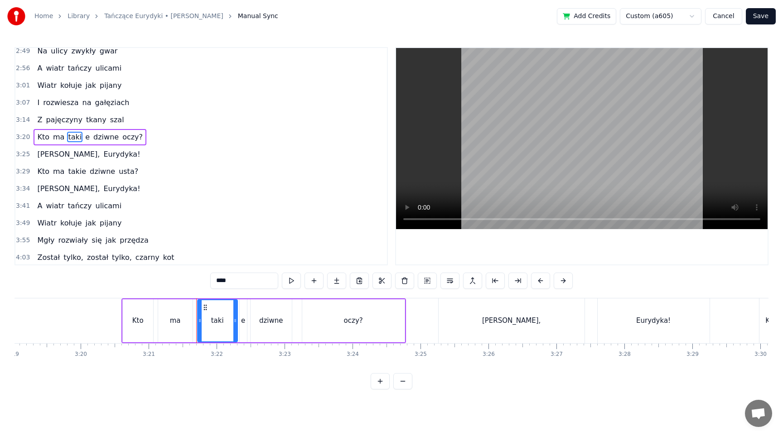
scroll to position [0, 13655]
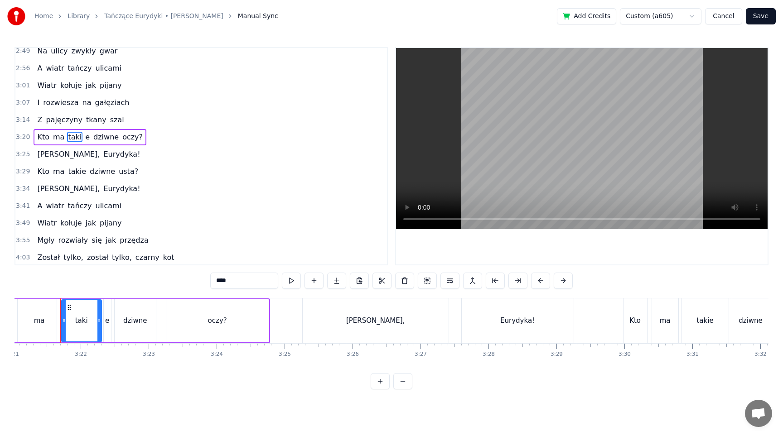
click at [234, 282] on input "****" at bounding box center [244, 281] width 68 height 16
click at [107, 317] on div "е" at bounding box center [107, 321] width 4 height 10
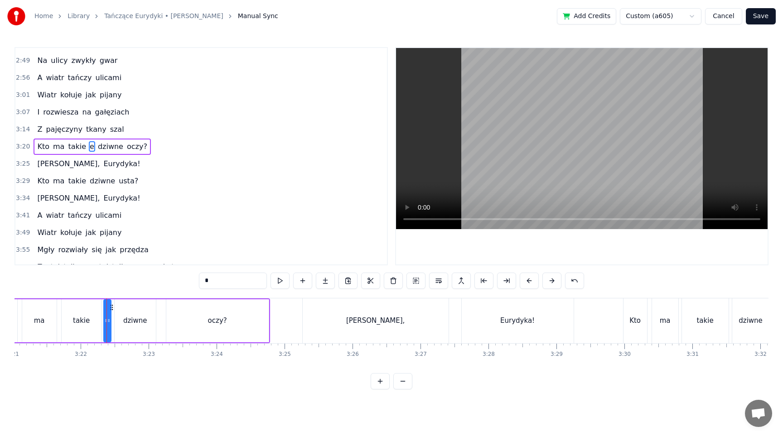
scroll to position [589, 0]
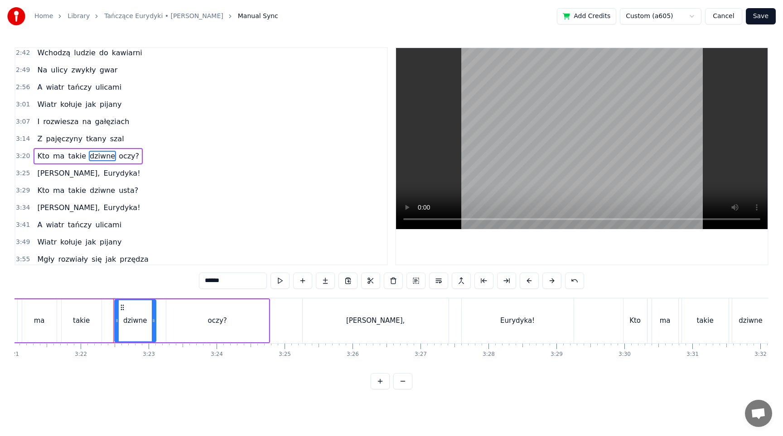
click at [88, 317] on div "takie" at bounding box center [81, 321] width 17 height 10
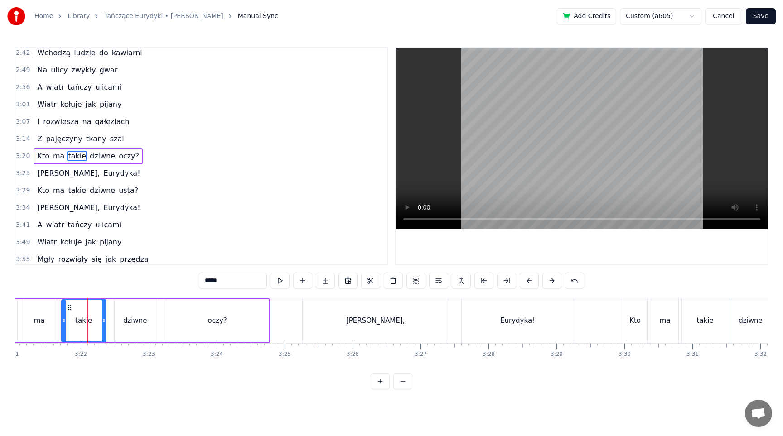
click at [104, 319] on icon at bounding box center [104, 320] width 4 height 7
click at [279, 283] on button at bounding box center [279, 281] width 19 height 16
click at [130, 318] on div "dziwne" at bounding box center [135, 321] width 24 height 10
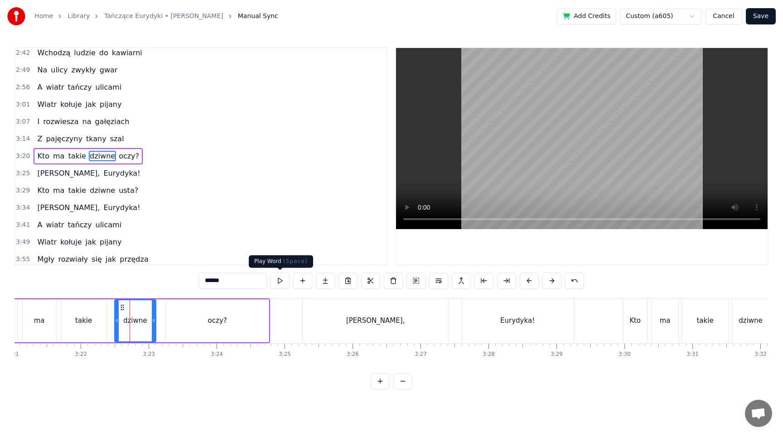
click at [283, 275] on button at bounding box center [279, 281] width 19 height 16
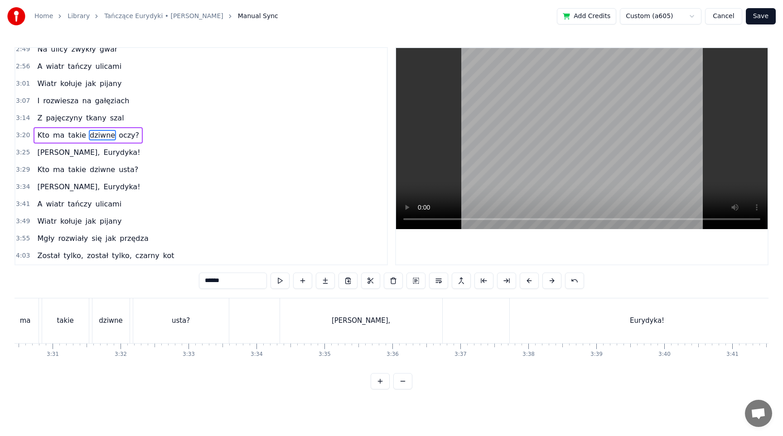
scroll to position [0, 14381]
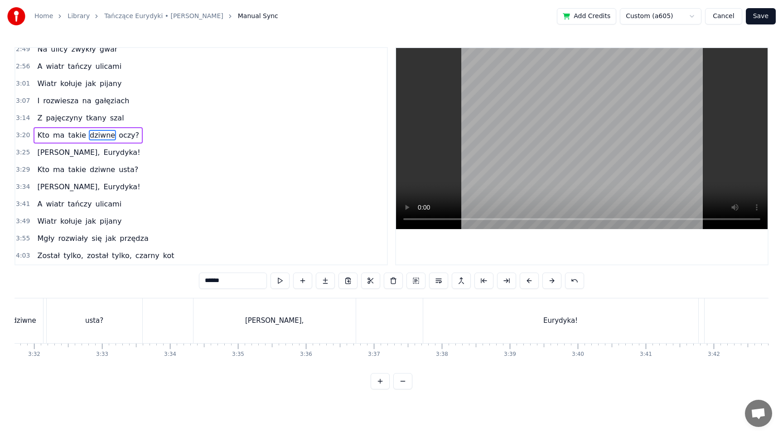
click at [497, 309] on div "Eurydyka!" at bounding box center [560, 320] width 275 height 45
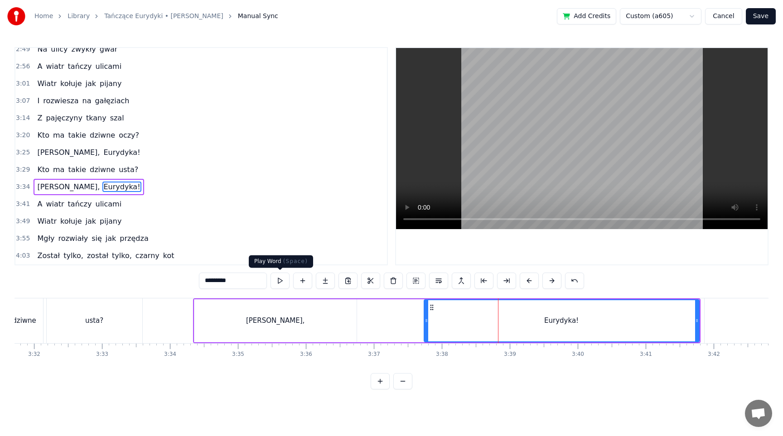
click at [279, 281] on button at bounding box center [279, 281] width 19 height 16
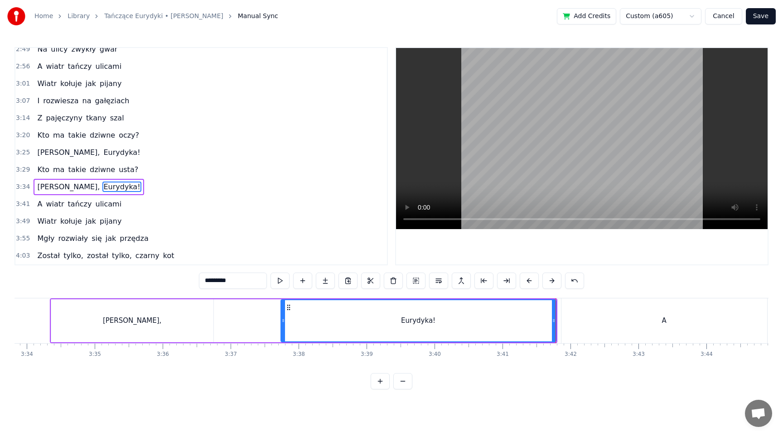
scroll to position [0, 14537]
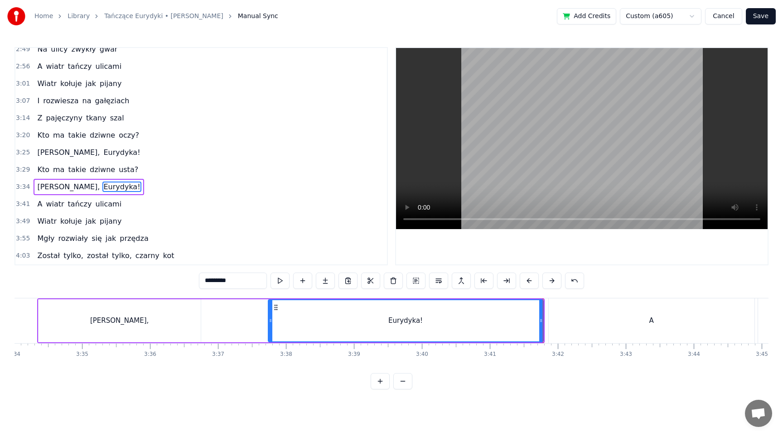
click at [585, 305] on div "A" at bounding box center [651, 320] width 206 height 45
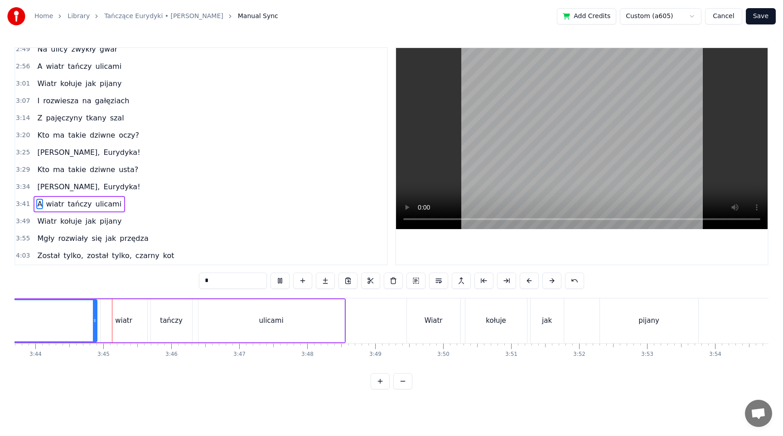
scroll to position [0, 15202]
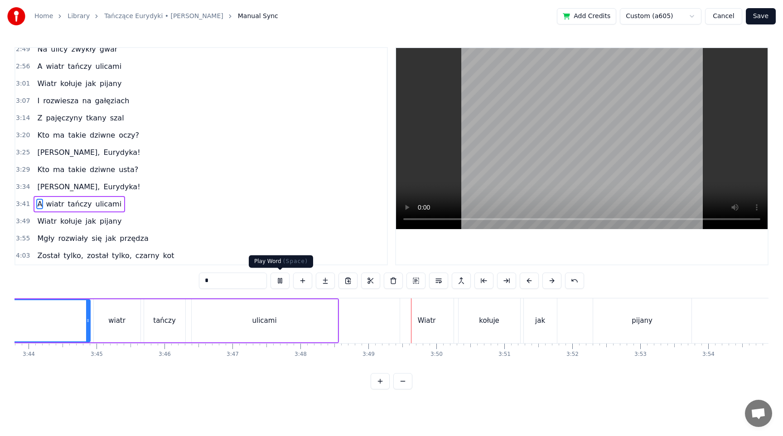
click at [277, 282] on button at bounding box center [279, 281] width 19 height 16
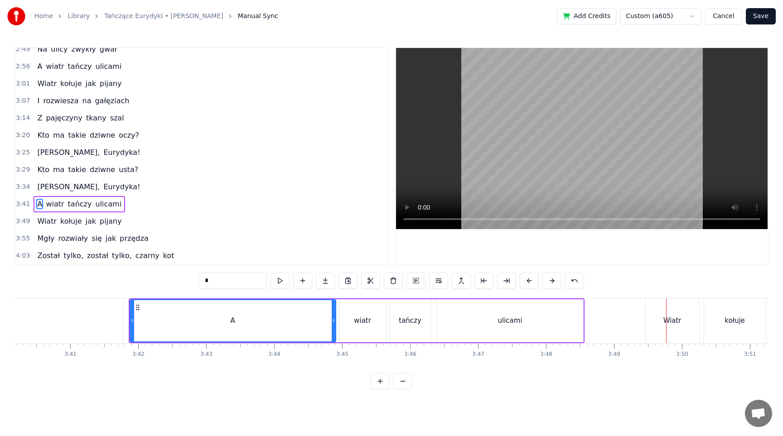
scroll to position [0, 14937]
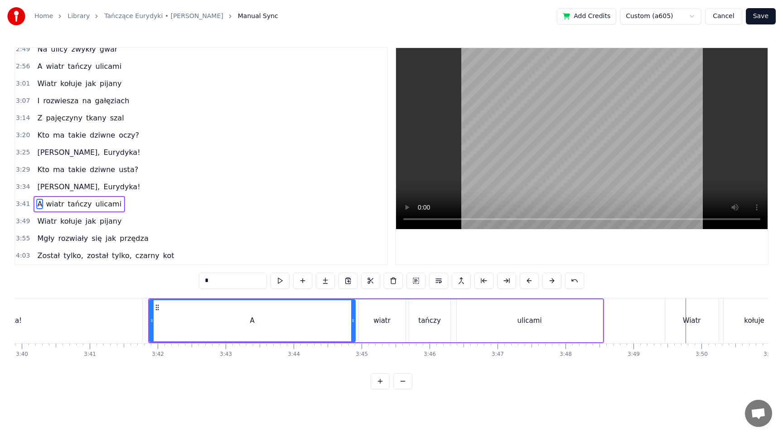
click at [244, 323] on div "A" at bounding box center [252, 320] width 205 height 41
drag, startPoint x: 152, startPoint y: 321, endPoint x: 248, endPoint y: 320, distance: 95.6
click at [248, 320] on icon at bounding box center [247, 320] width 4 height 7
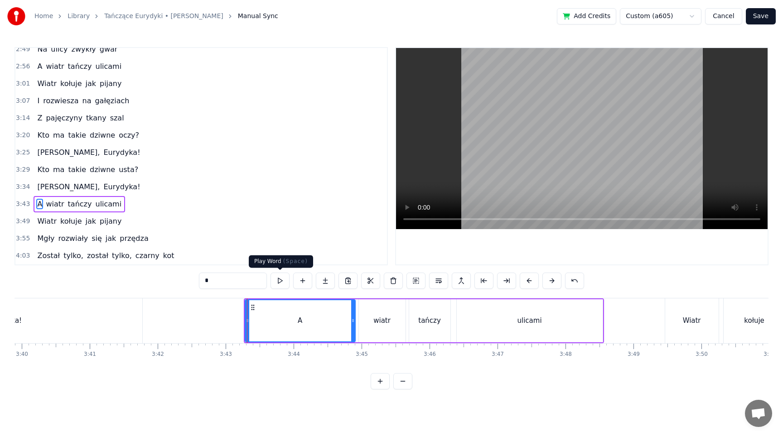
click at [278, 279] on button at bounding box center [279, 281] width 19 height 16
drag, startPoint x: 247, startPoint y: 317, endPoint x: 280, endPoint y: 317, distance: 33.1
click at [280, 317] on icon at bounding box center [280, 320] width 4 height 7
click at [279, 283] on button at bounding box center [279, 281] width 19 height 16
click at [61, 321] on div "Eurydyka!" at bounding box center [4, 320] width 275 height 45
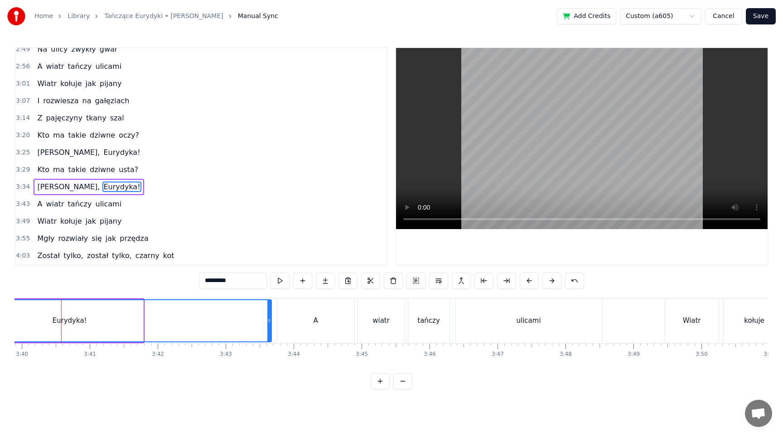
drag, startPoint x: 141, startPoint y: 314, endPoint x: 269, endPoint y: 315, distance: 128.2
click at [269, 315] on div at bounding box center [269, 320] width 4 height 41
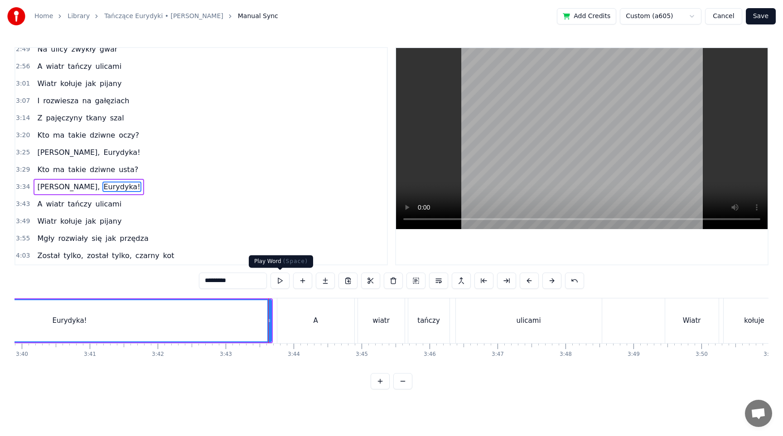
click at [282, 279] on button at bounding box center [279, 281] width 19 height 16
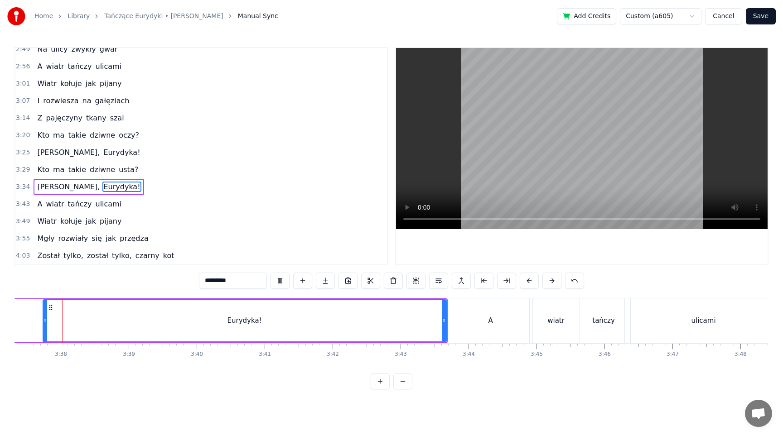
scroll to position [0, 14757]
click at [279, 274] on button at bounding box center [279, 281] width 19 height 16
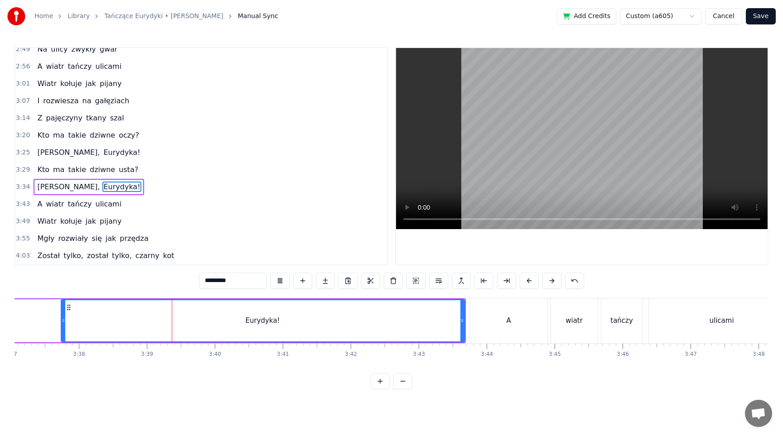
click at [525, 320] on div "A" at bounding box center [508, 320] width 77 height 45
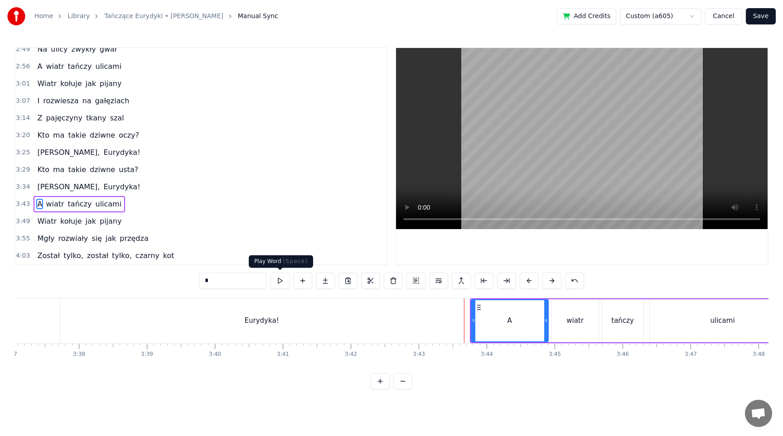
click at [280, 285] on button at bounding box center [279, 281] width 19 height 16
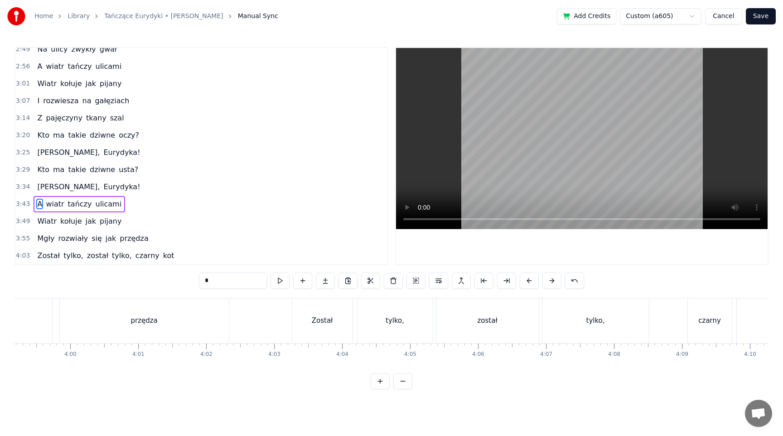
scroll to position [0, 16248]
click at [336, 327] on div "Został" at bounding box center [321, 320] width 60 height 45
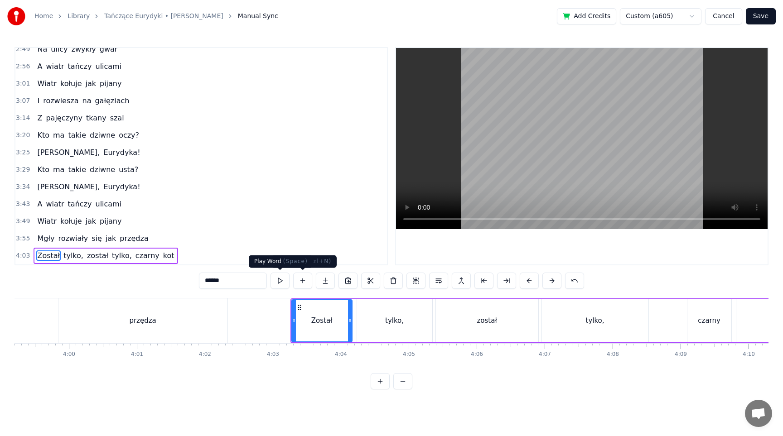
click at [280, 282] on button at bounding box center [279, 281] width 19 height 16
click at [365, 318] on div "tylko," at bounding box center [394, 320] width 75 height 43
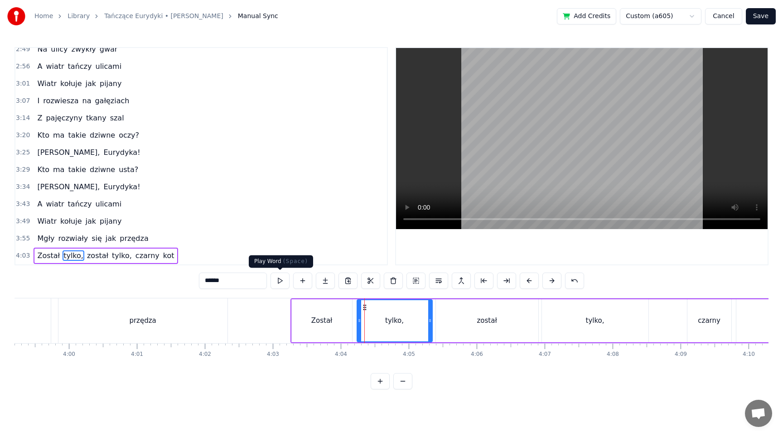
click at [281, 280] on button at bounding box center [279, 281] width 19 height 16
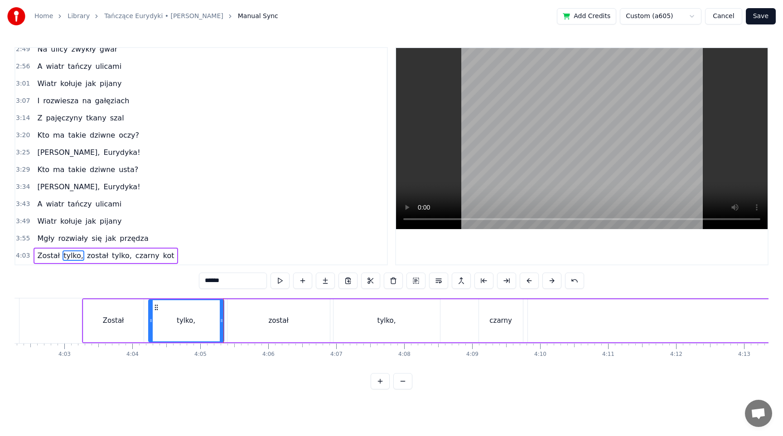
scroll to position [0, 16457]
type input "***"
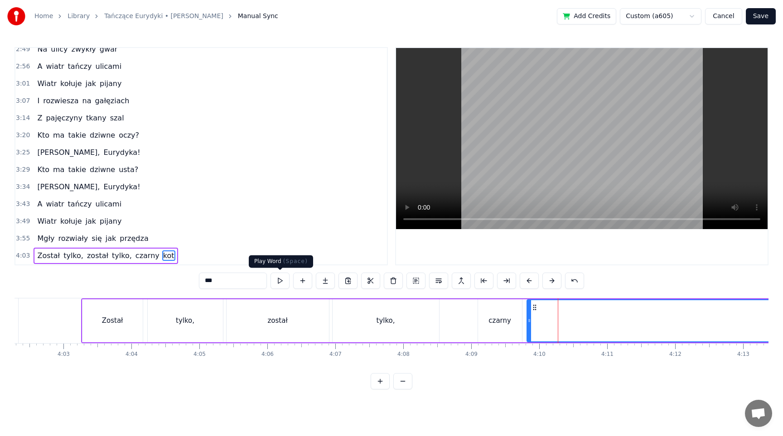
click at [279, 280] on button at bounding box center [279, 281] width 19 height 16
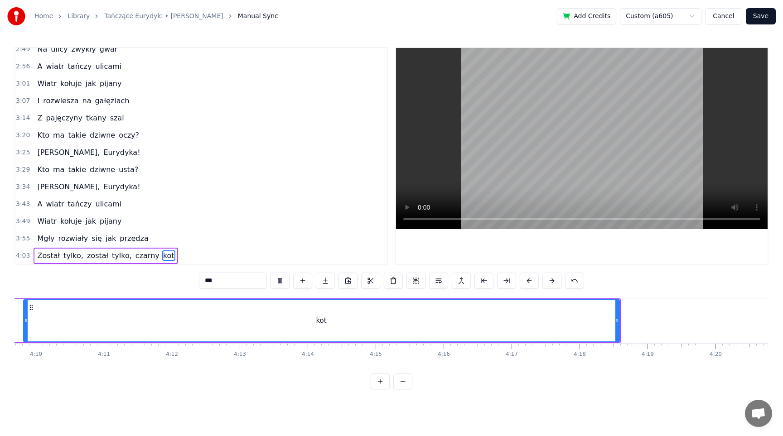
scroll to position [0, 16962]
drag, startPoint x: 614, startPoint y: 317, endPoint x: 531, endPoint y: 319, distance: 82.9
click at [531, 319] on icon at bounding box center [533, 320] width 4 height 7
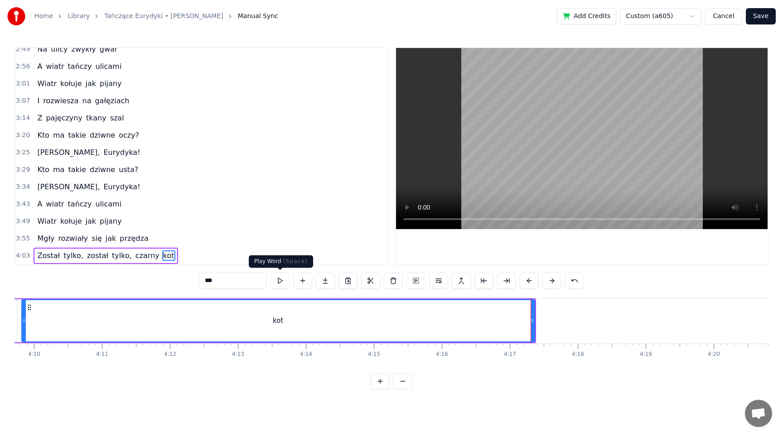
click at [279, 281] on button at bounding box center [279, 281] width 19 height 16
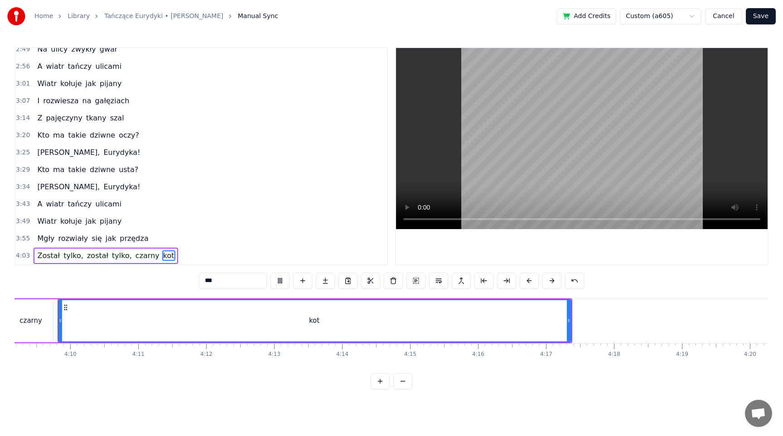
scroll to position [0, 16922]
click at [281, 282] on button at bounding box center [279, 281] width 19 height 16
click at [767, 15] on button "Save" at bounding box center [760, 16] width 30 height 16
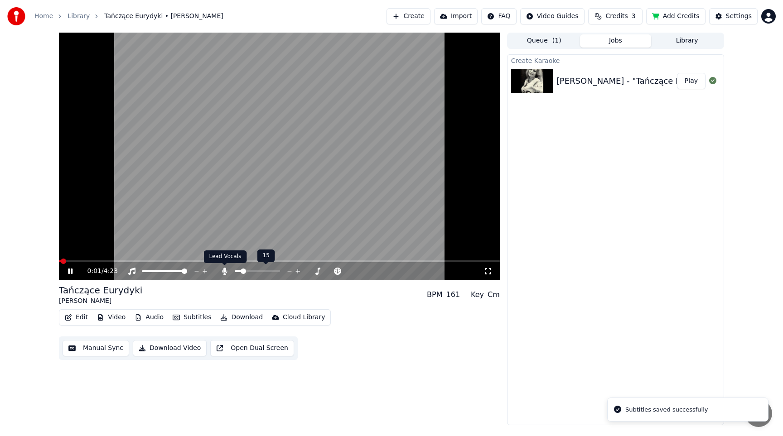
click at [224, 270] on icon at bounding box center [224, 271] width 5 height 7
click at [72, 273] on icon at bounding box center [70, 271] width 5 height 5
click at [162, 348] on button "Download Video" at bounding box center [170, 348] width 74 height 16
